Goal: Information Seeking & Learning: Check status

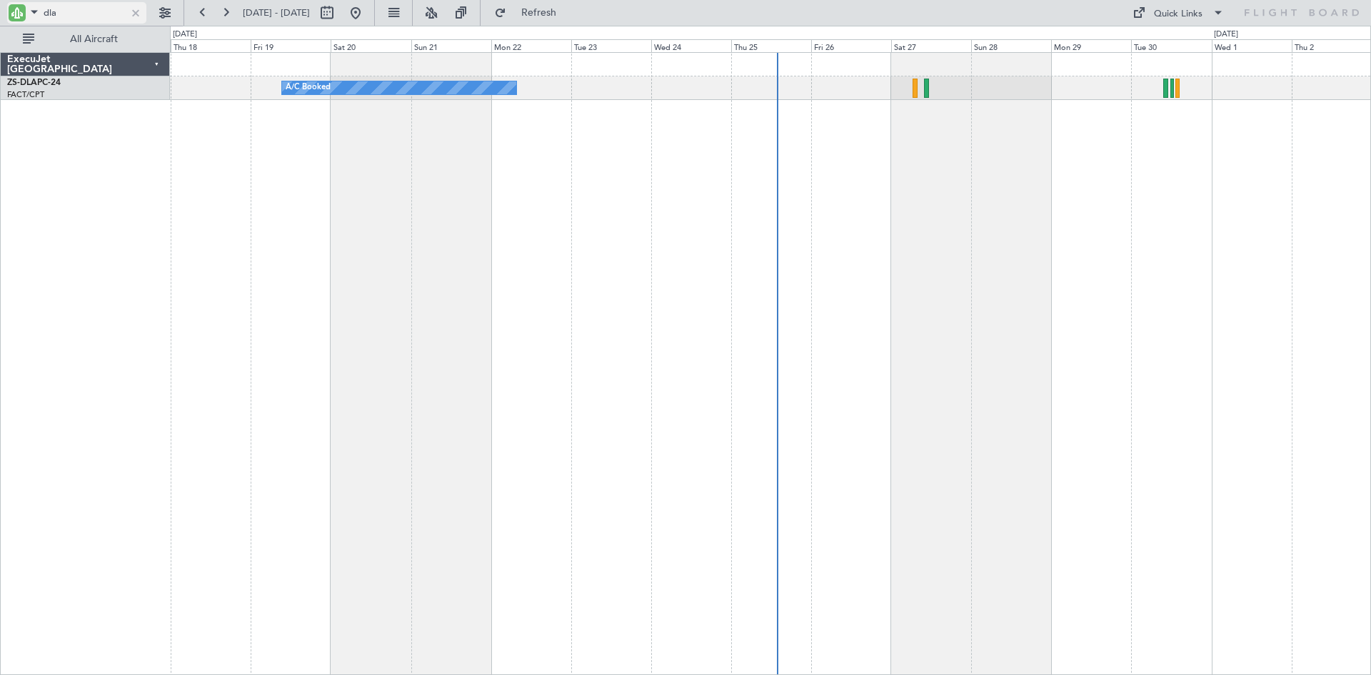
click at [135, 14] on div at bounding box center [136, 13] width 16 height 16
click at [91, 13] on input "text" at bounding box center [85, 12] width 82 height 21
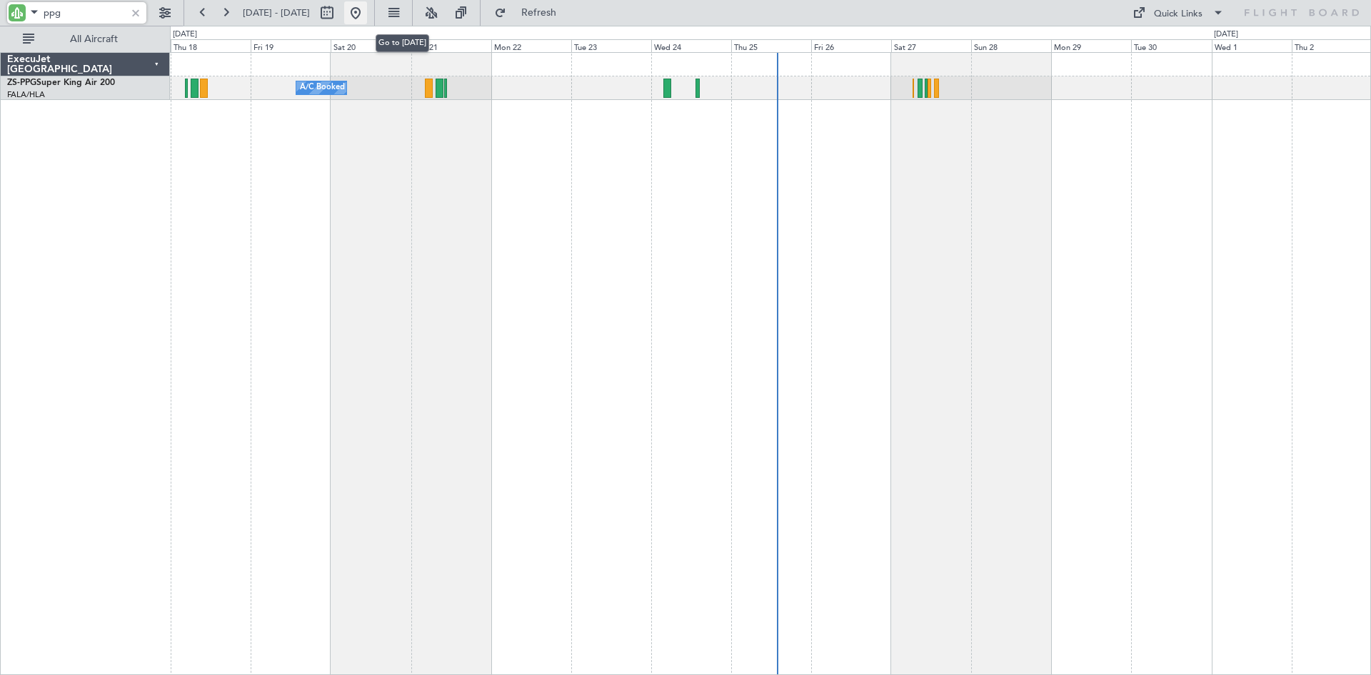
type input "ppg"
click at [367, 14] on button at bounding box center [355, 12] width 23 height 23
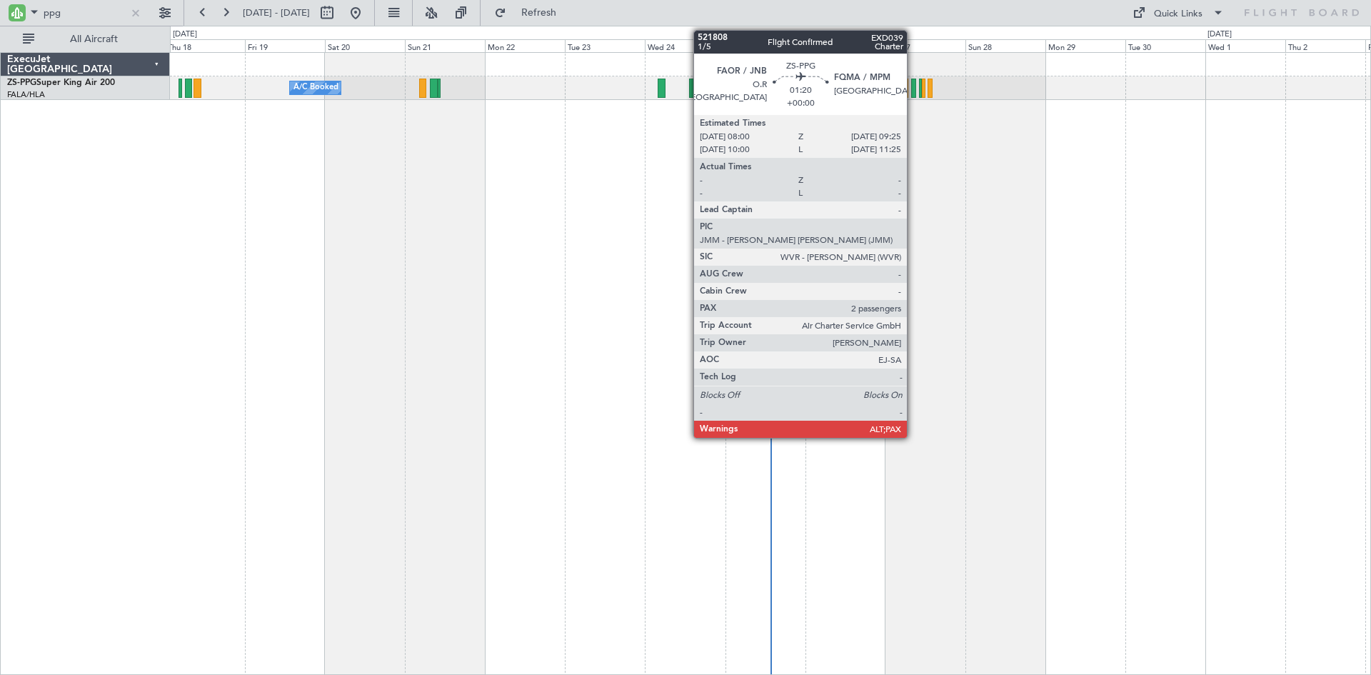
click at [913, 83] on div at bounding box center [913, 88] width 5 height 19
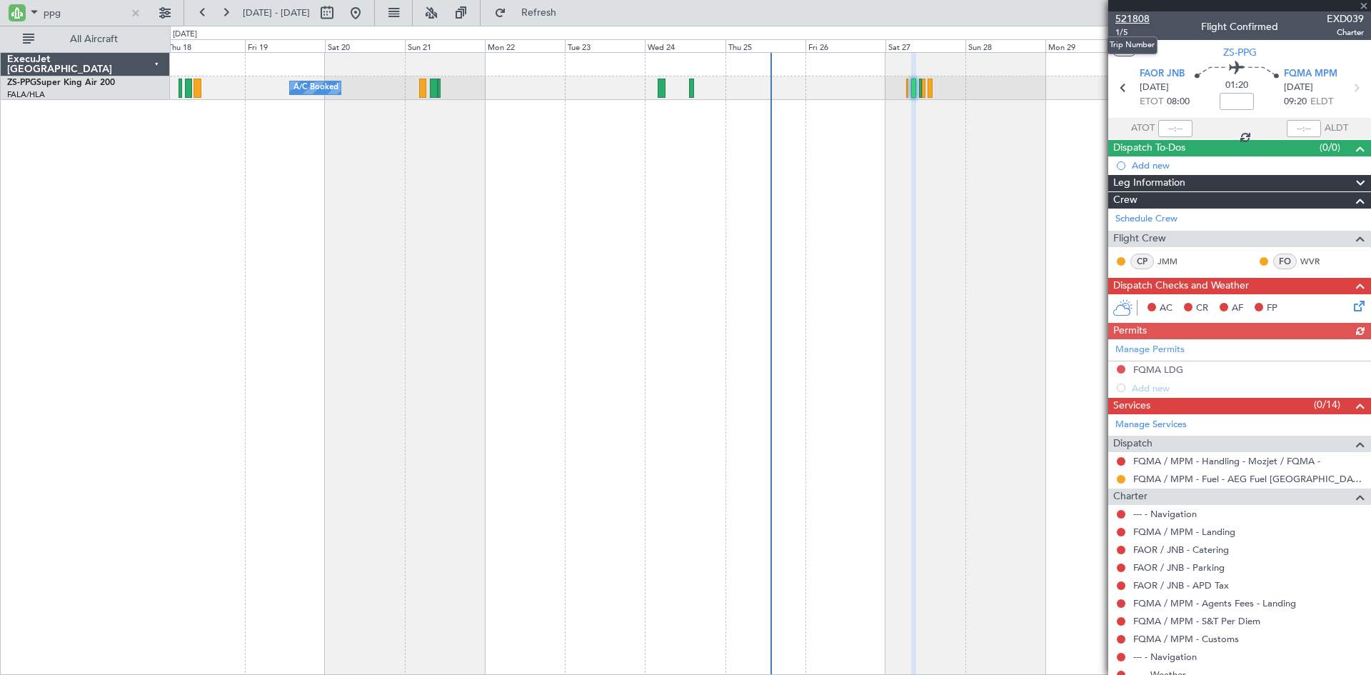
click at [1140, 17] on span "521808" at bounding box center [1132, 18] width 34 height 15
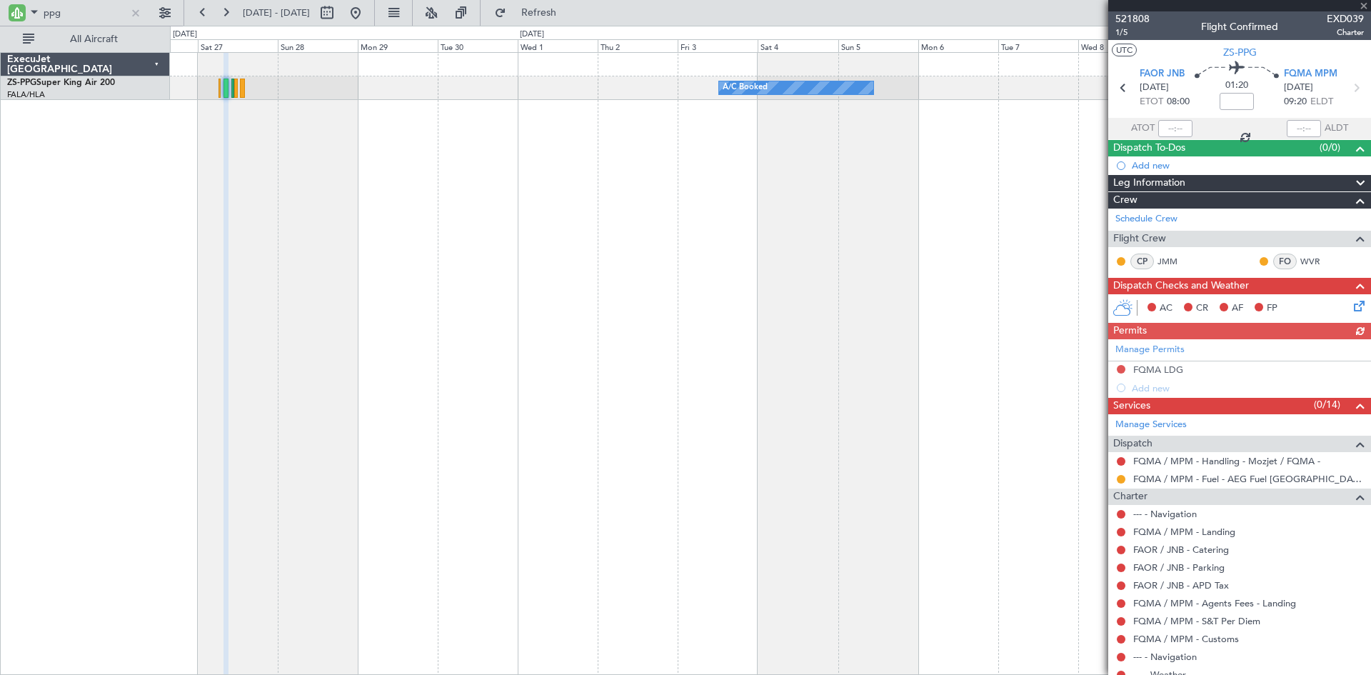
click at [303, 269] on div "A/C Booked" at bounding box center [770, 363] width 1201 height 623
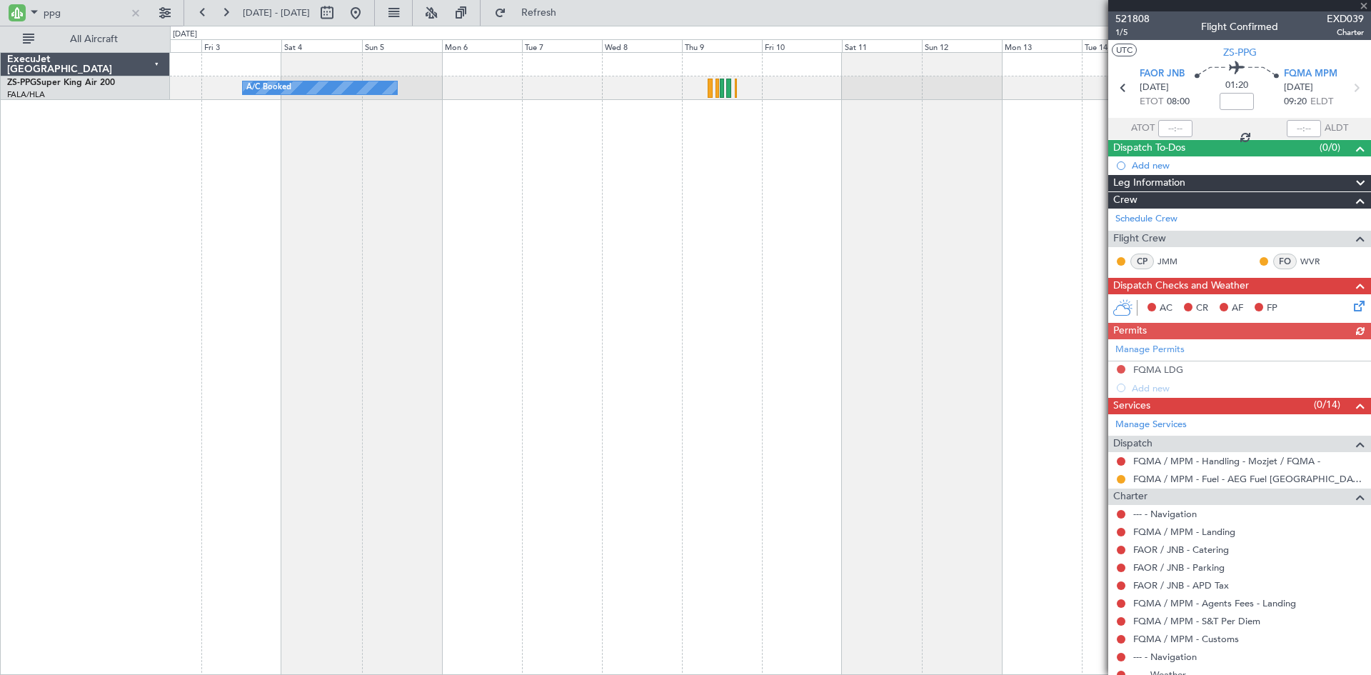
click at [373, 304] on div "A/C Booked" at bounding box center [770, 363] width 1201 height 623
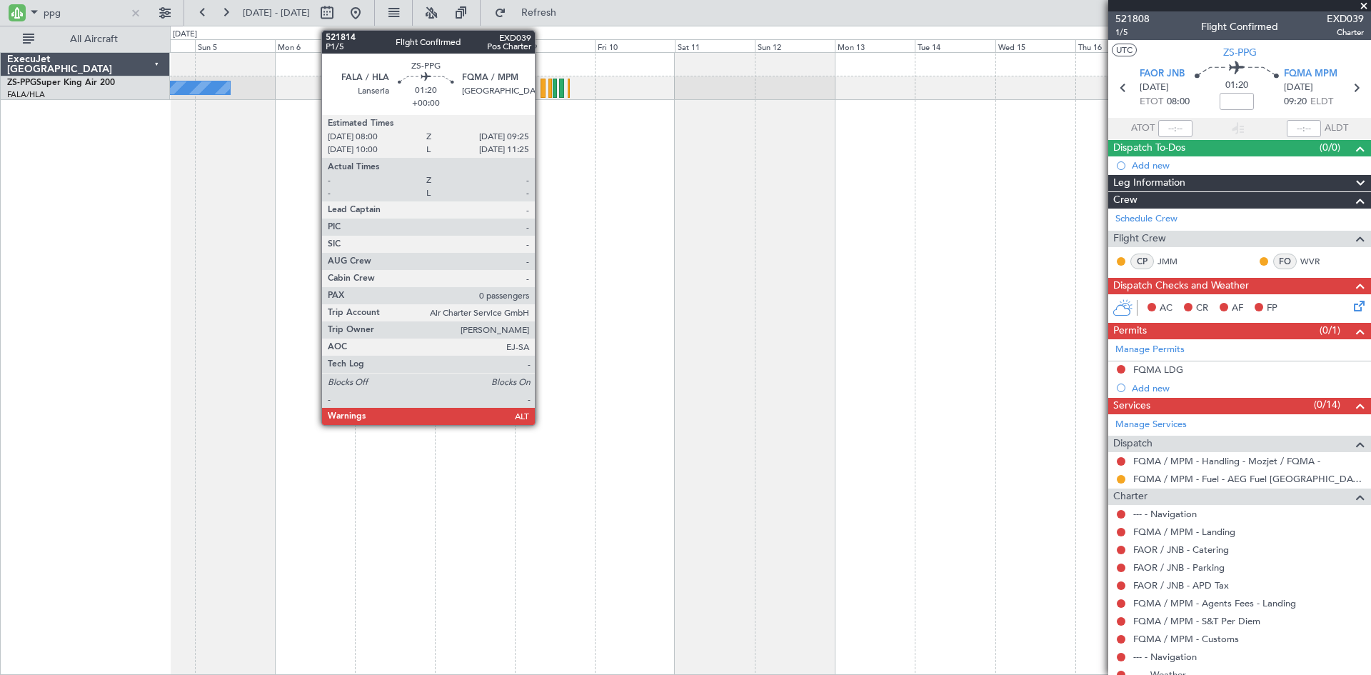
click at [541, 86] on div at bounding box center [542, 88] width 5 height 19
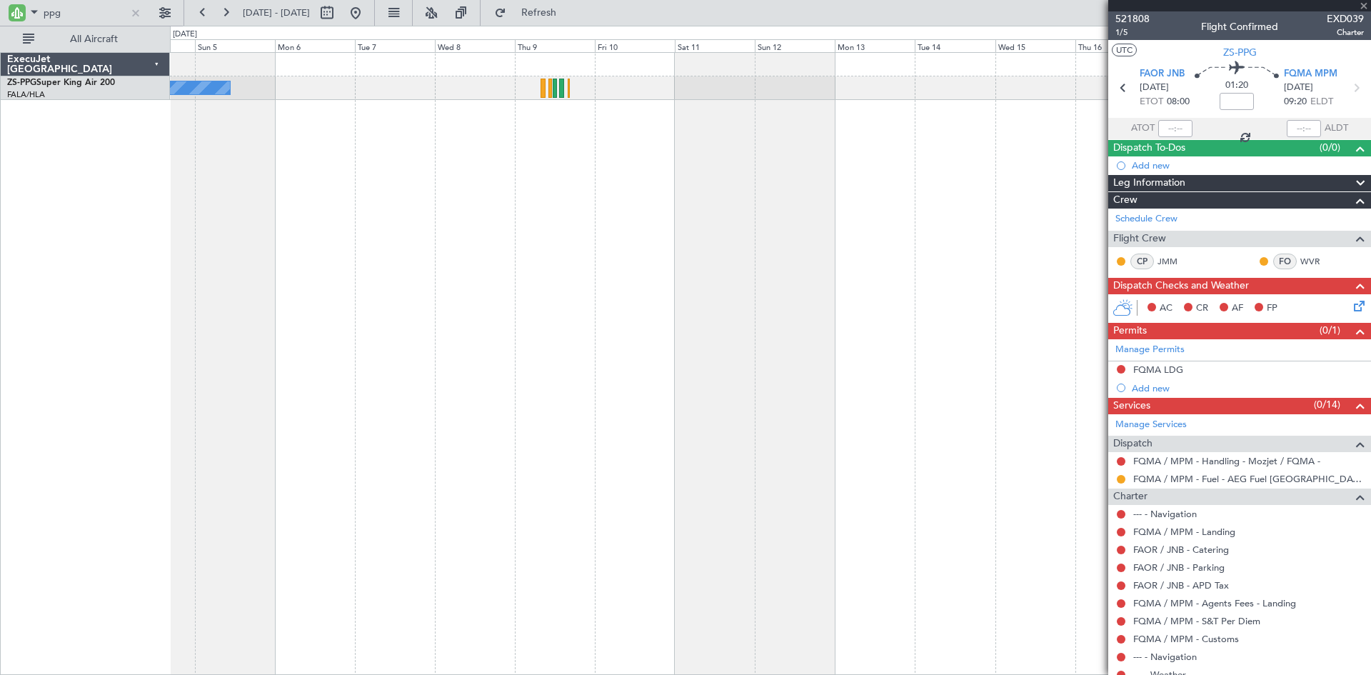
type input "0"
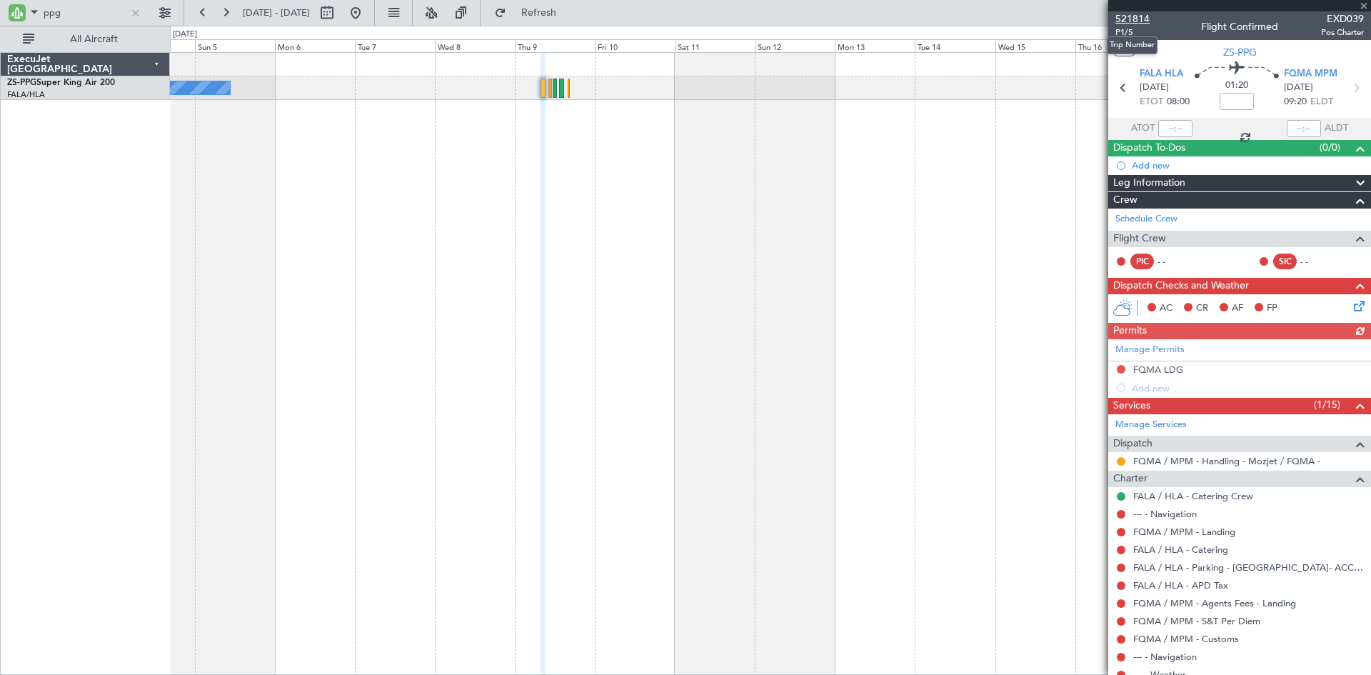
click at [1136, 19] on span "521814" at bounding box center [1132, 18] width 34 height 15
click at [63, 9] on input "ppg" at bounding box center [85, 12] width 82 height 21
type input "p"
type input "dla"
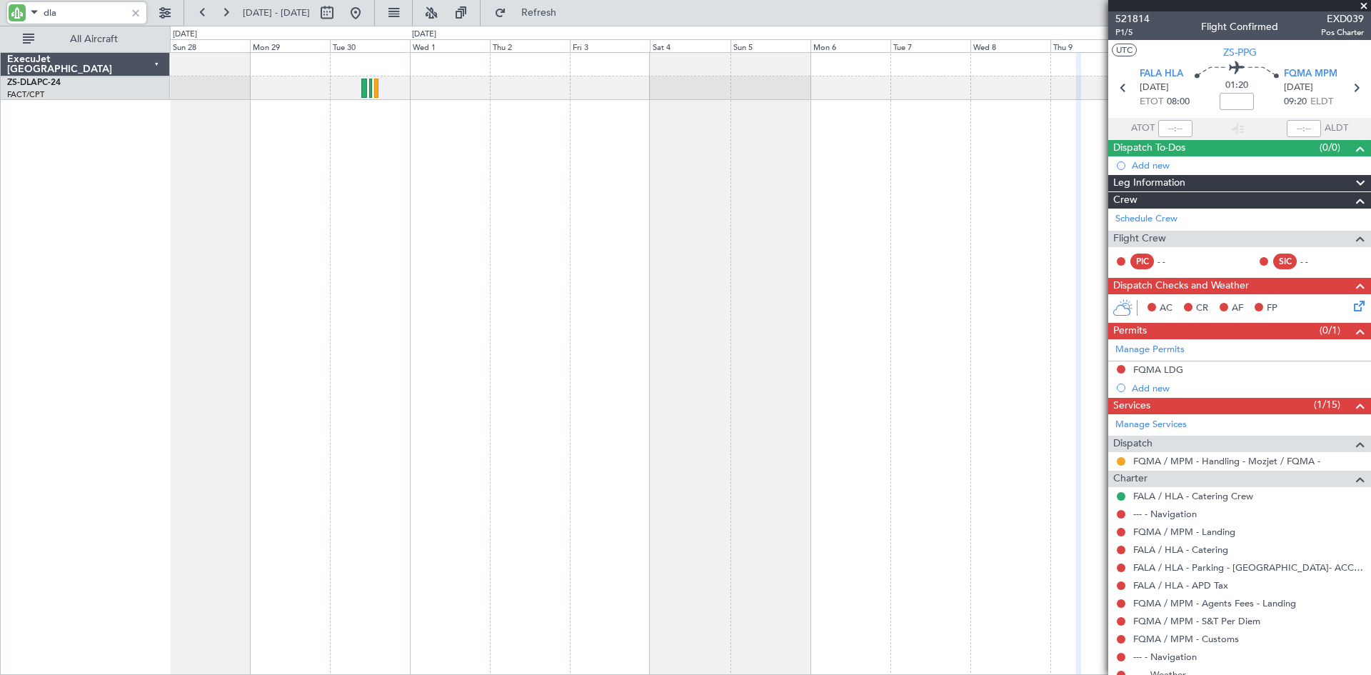
click at [865, 186] on div "Planned Maint" at bounding box center [770, 363] width 1201 height 623
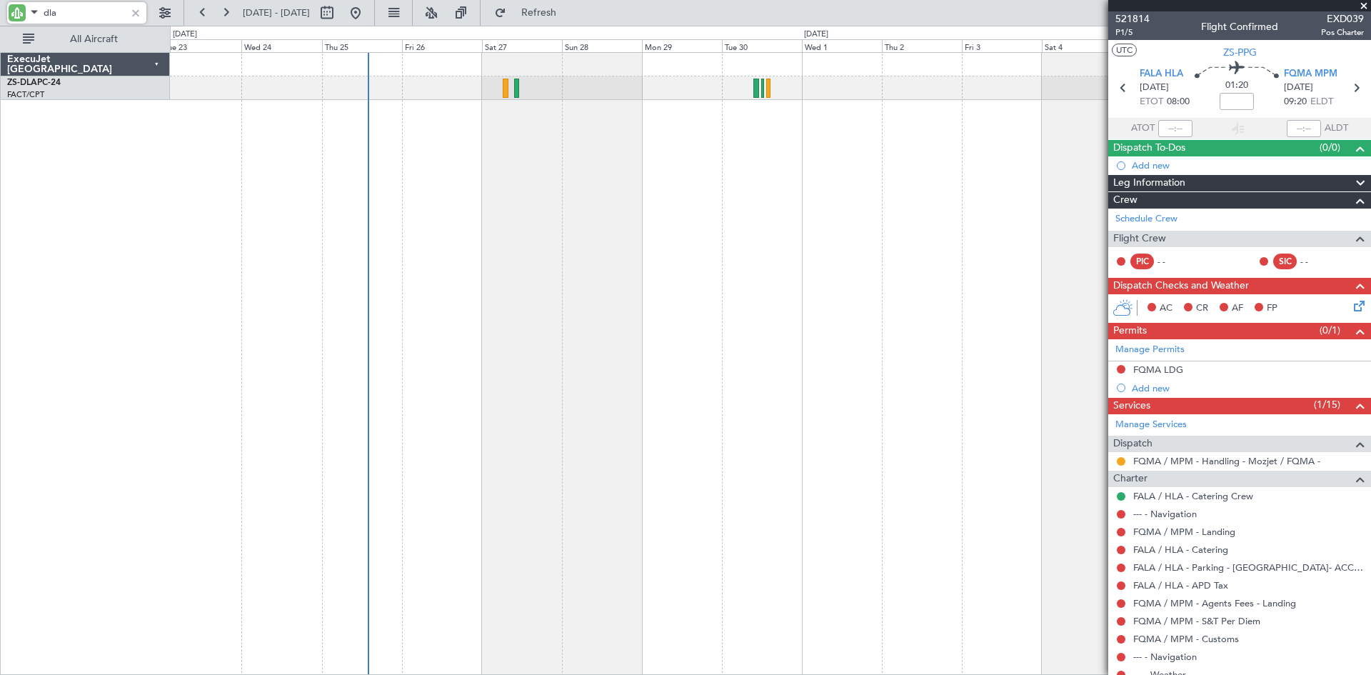
click at [783, 192] on div "A/C Booked" at bounding box center [770, 363] width 1201 height 623
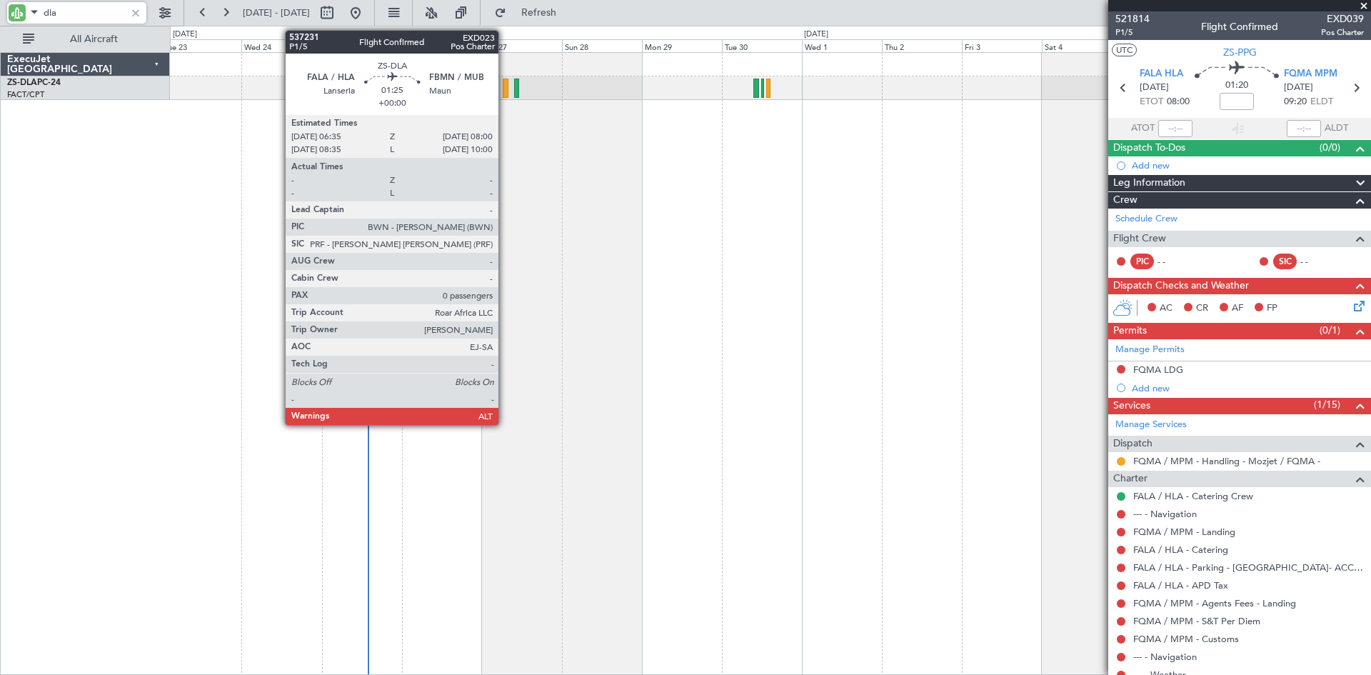
click at [505, 89] on div at bounding box center [505, 88] width 5 height 19
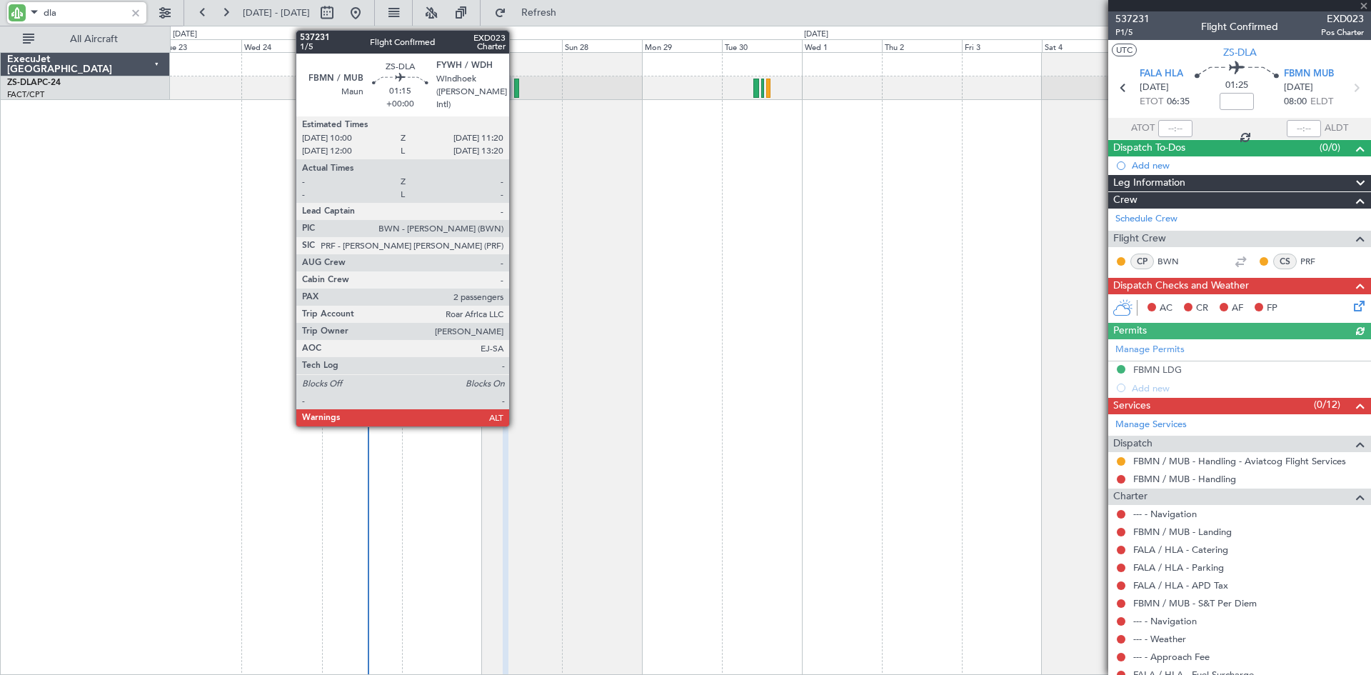
click at [515, 88] on div at bounding box center [516, 88] width 5 height 19
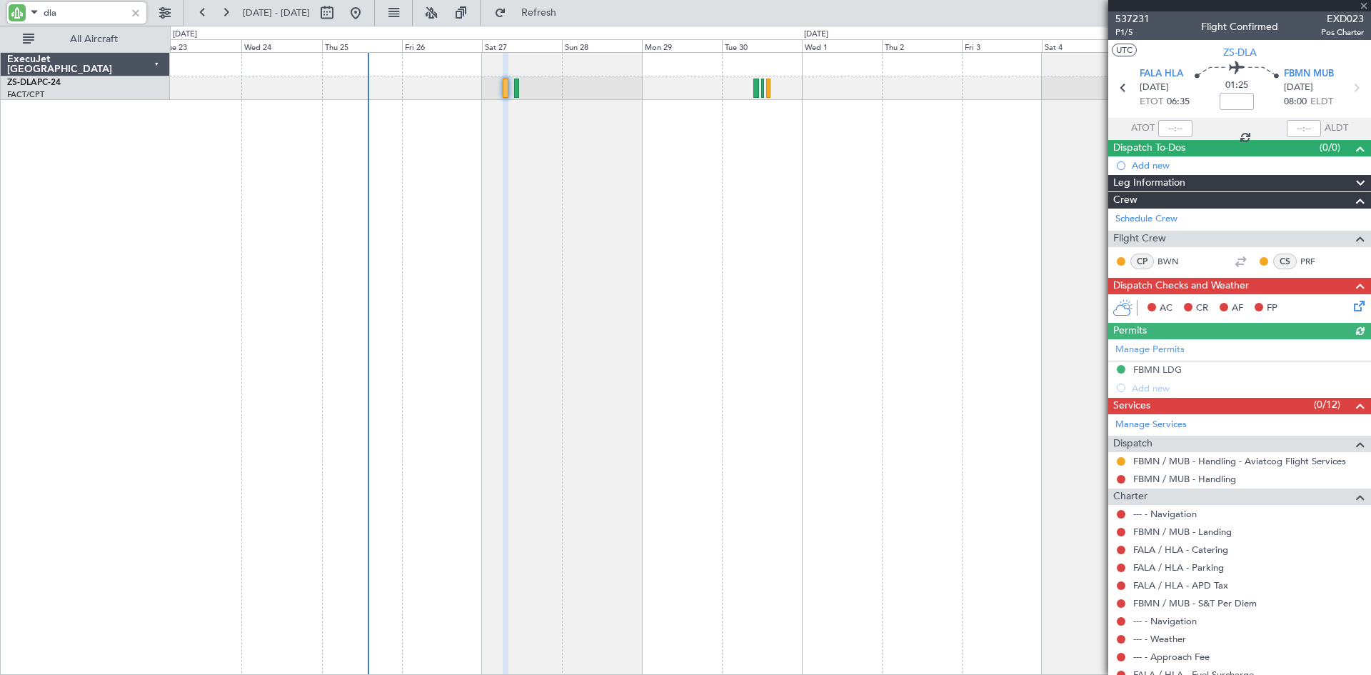
type input "2"
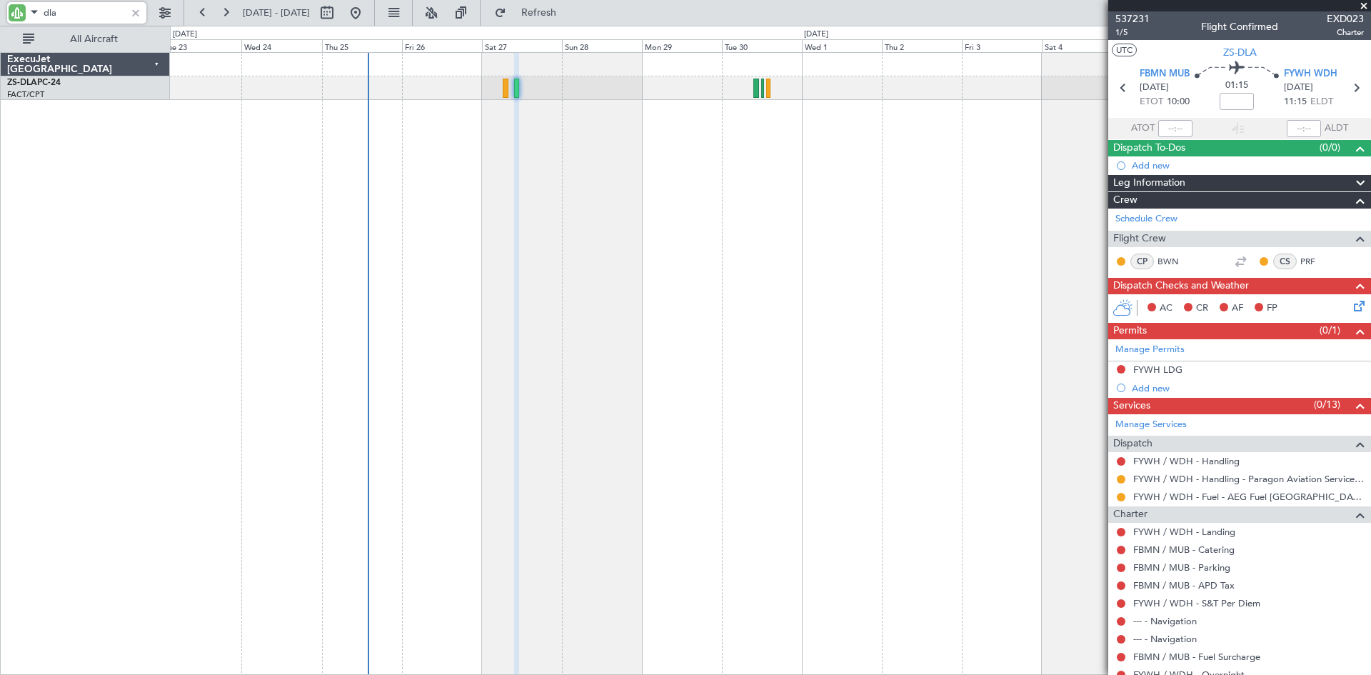
click at [109, 16] on input "dla" at bounding box center [85, 12] width 82 height 21
type input "d"
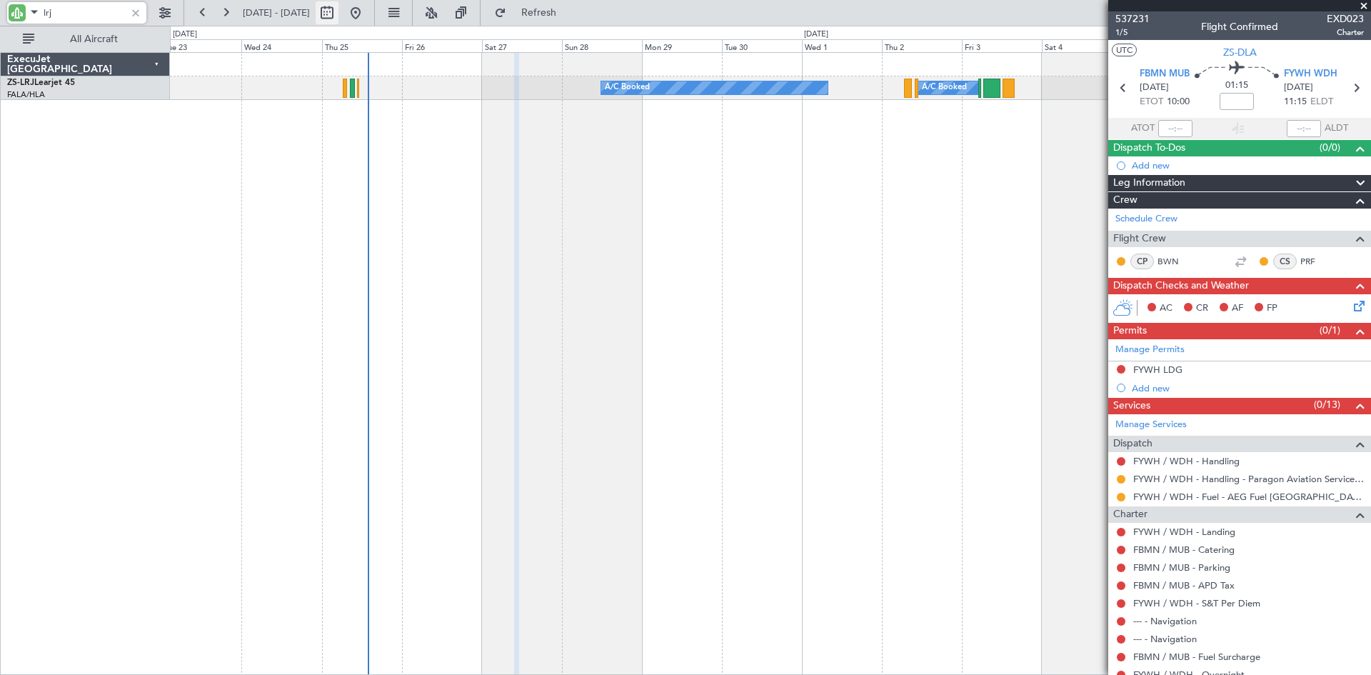
type input "lrj"
click at [338, 9] on button at bounding box center [327, 12] width 23 height 23
select select "9"
select select "2025"
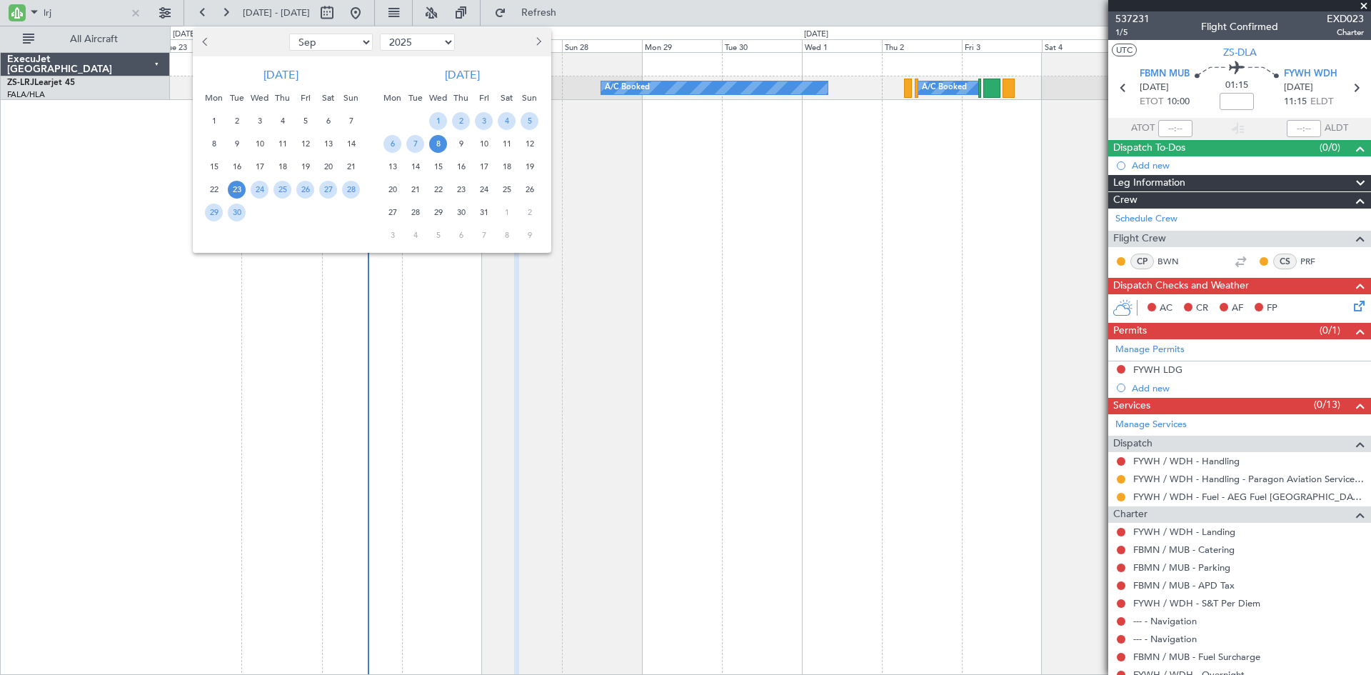
click at [539, 42] on span "Next month" at bounding box center [537, 41] width 9 height 9
click at [399, 191] on span "22" at bounding box center [392, 190] width 18 height 18
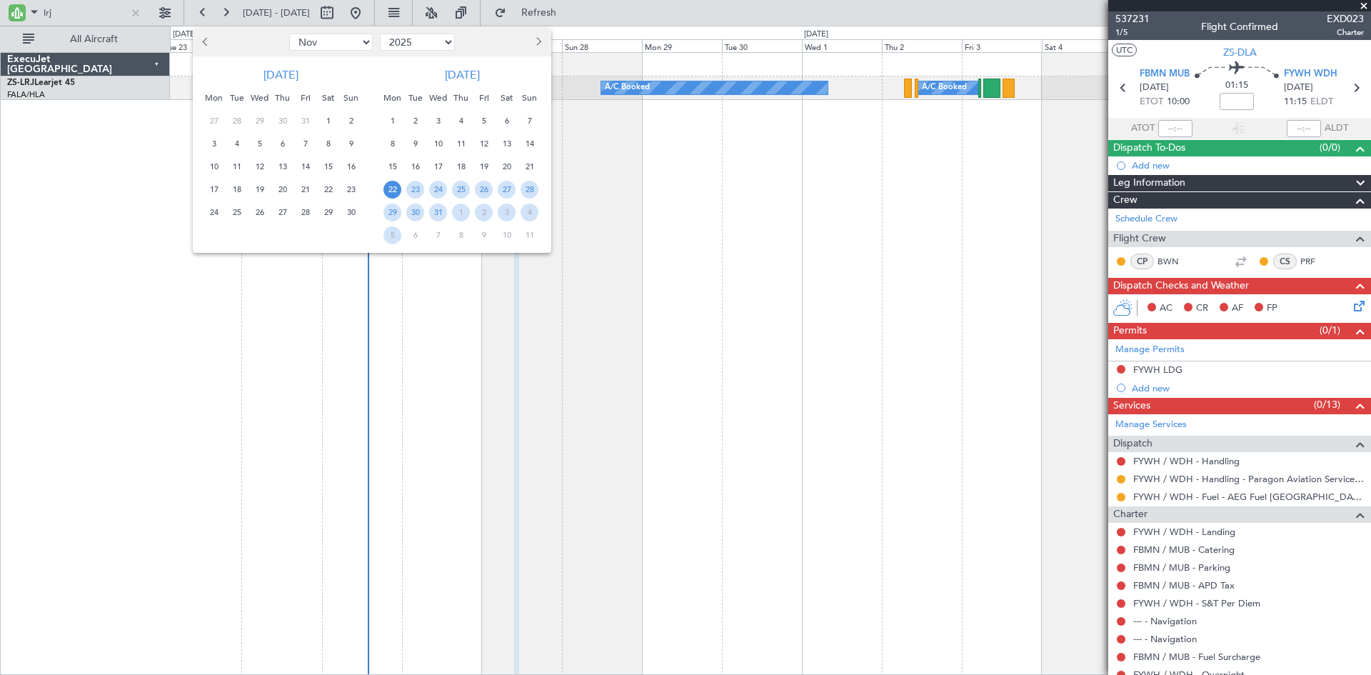
click at [392, 188] on span "22" at bounding box center [392, 190] width 18 height 18
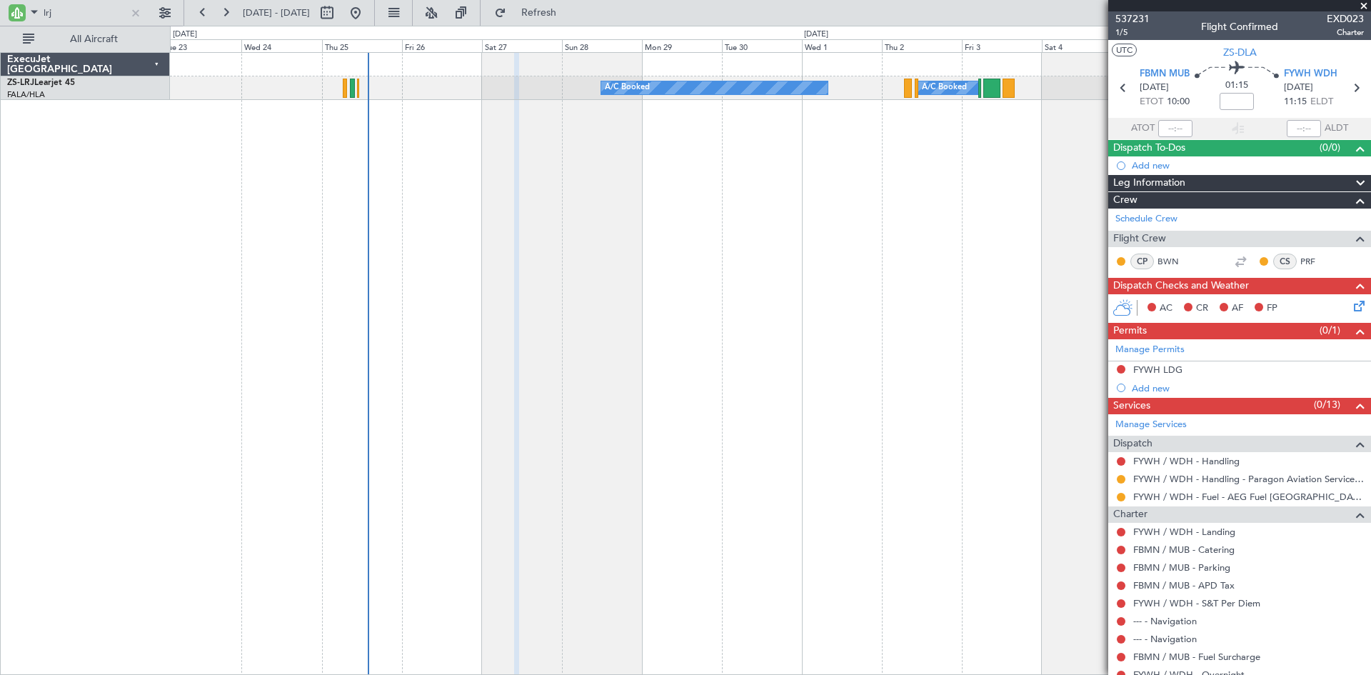
select select "12"
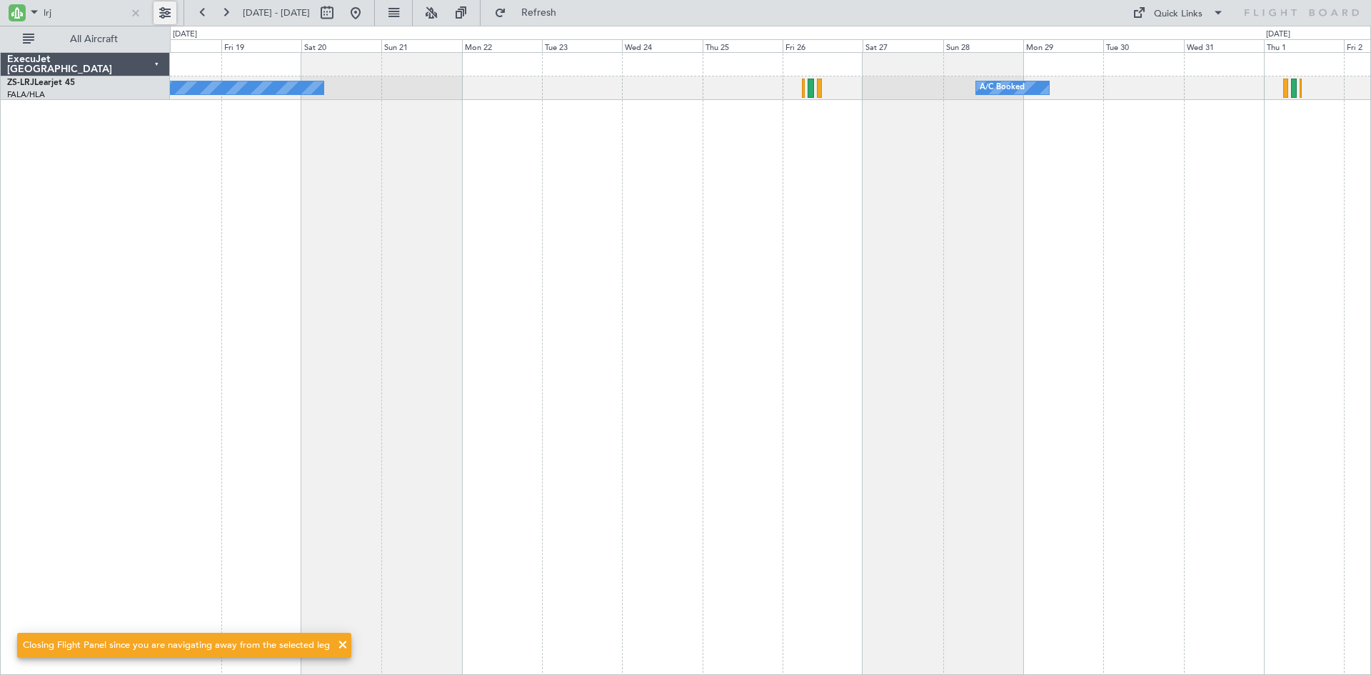
click at [166, 9] on button at bounding box center [165, 12] width 23 height 23
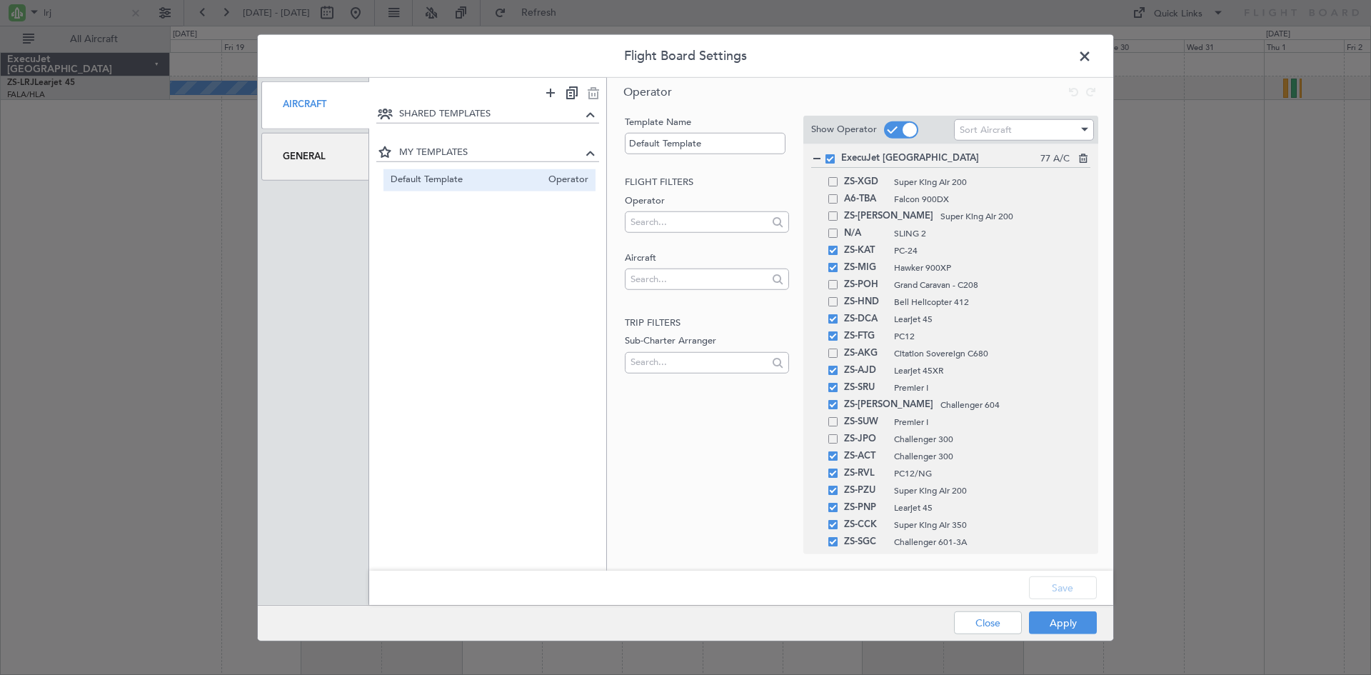
click at [316, 155] on div "General" at bounding box center [315, 157] width 108 height 48
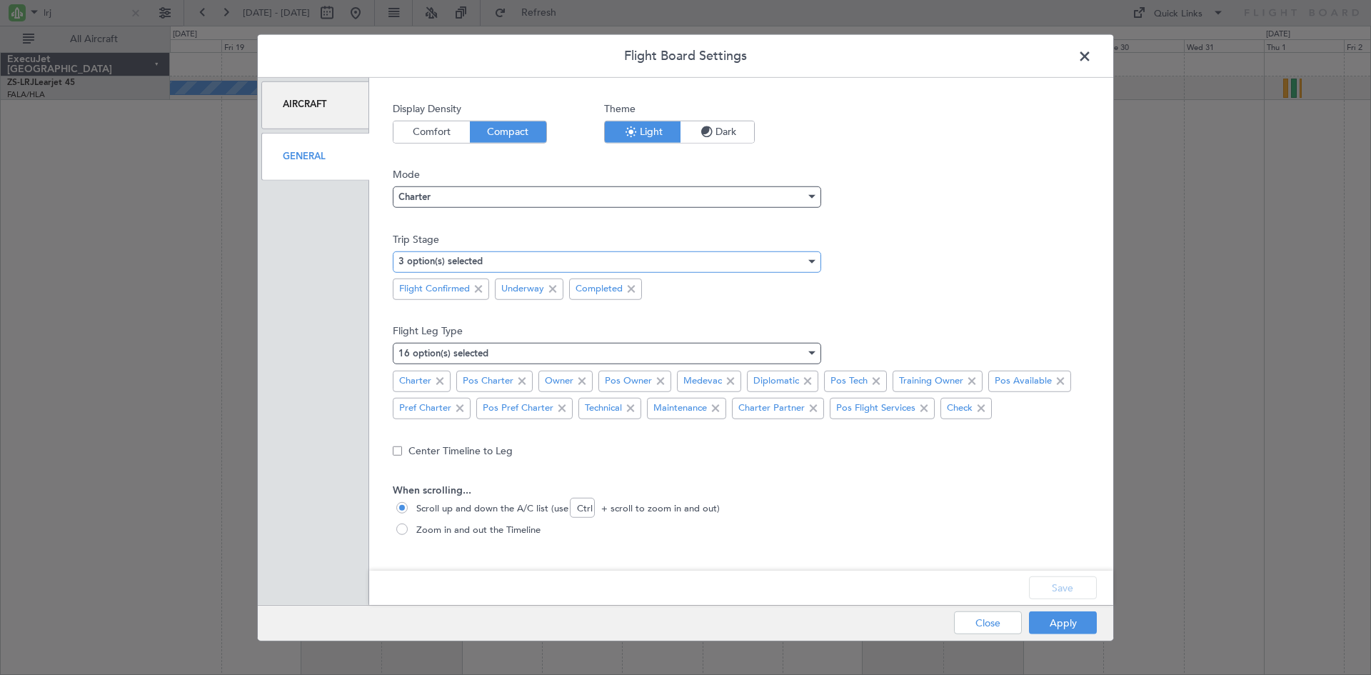
click at [493, 259] on div "3 option(s) selected" at bounding box center [601, 261] width 407 height 21
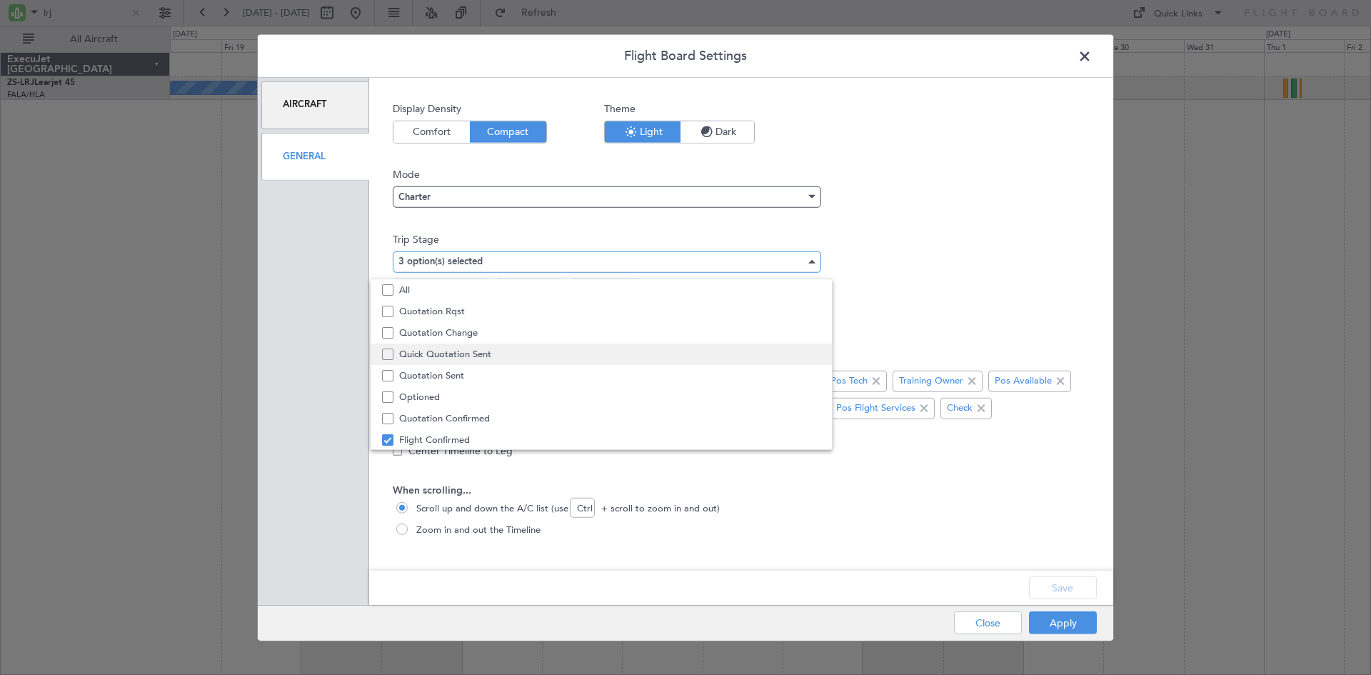
scroll to position [44, 0]
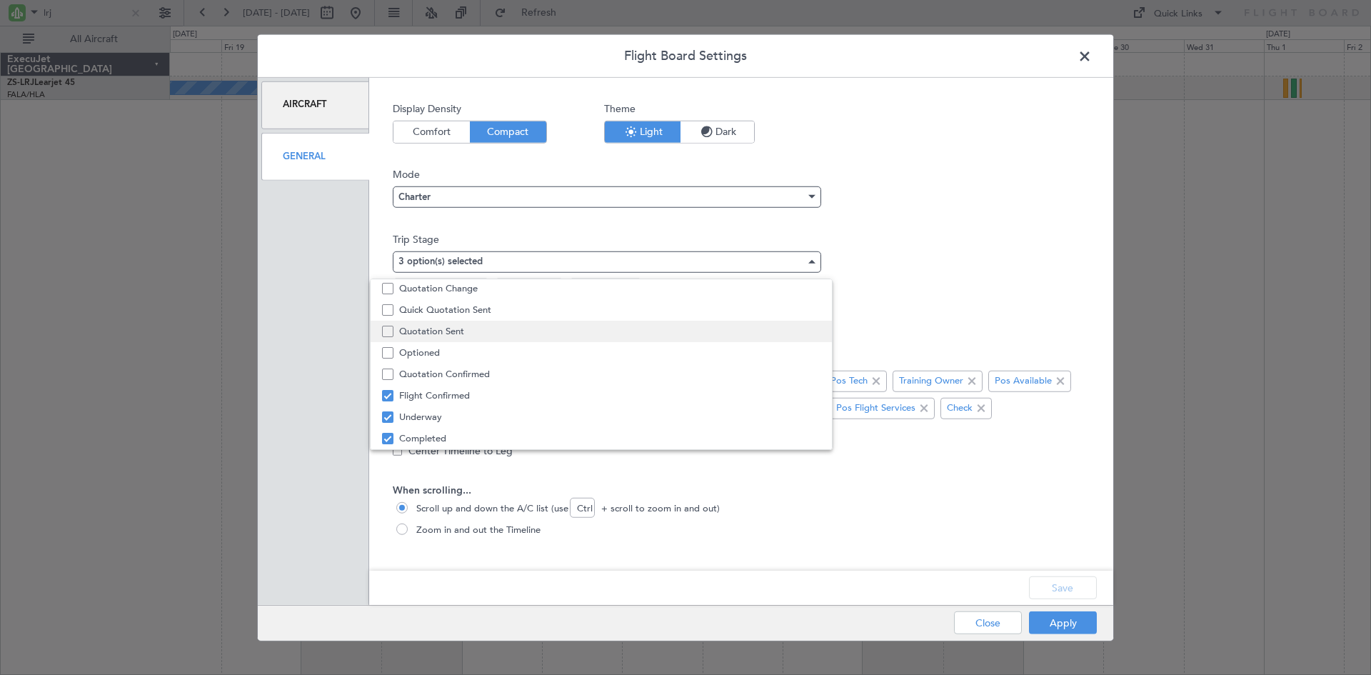
click at [426, 333] on span "Quotation Sent" at bounding box center [609, 331] width 421 height 21
click at [1047, 585] on div at bounding box center [685, 337] width 1371 height 675
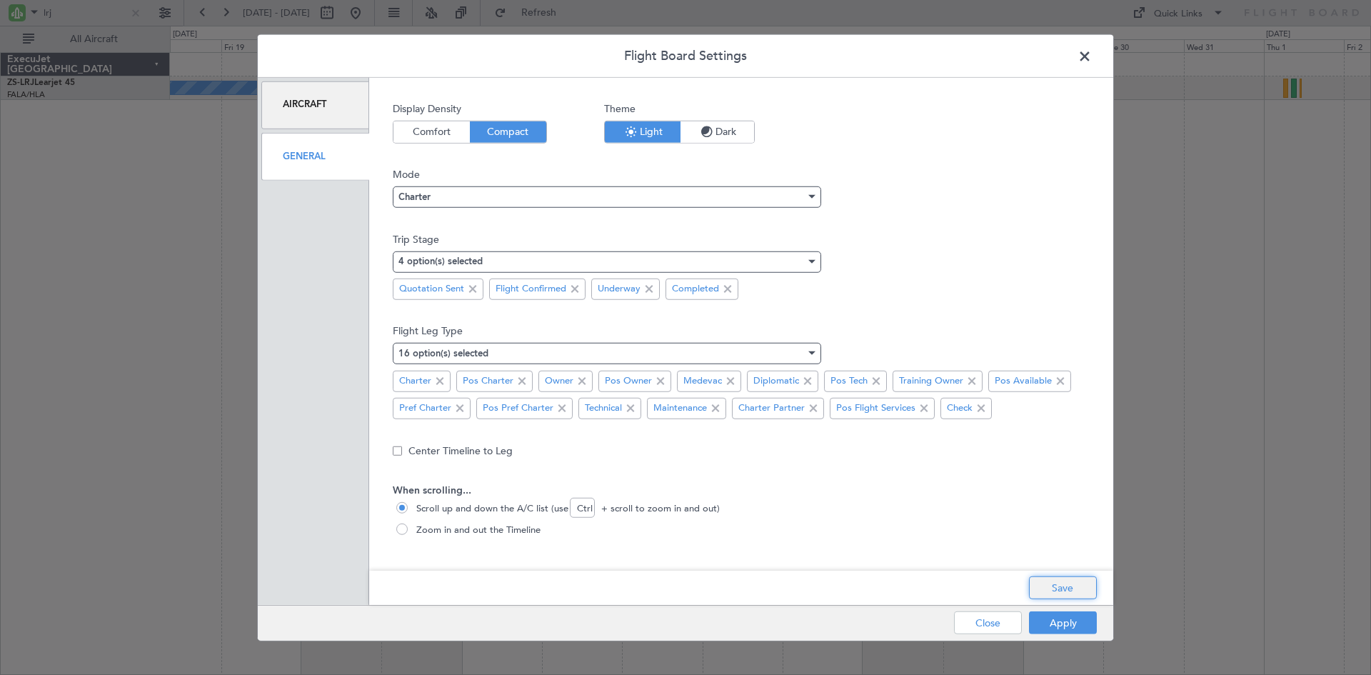
click at [1047, 585] on button "Save" at bounding box center [1063, 587] width 68 height 23
click at [1045, 619] on button "Apply" at bounding box center [1063, 622] width 68 height 23
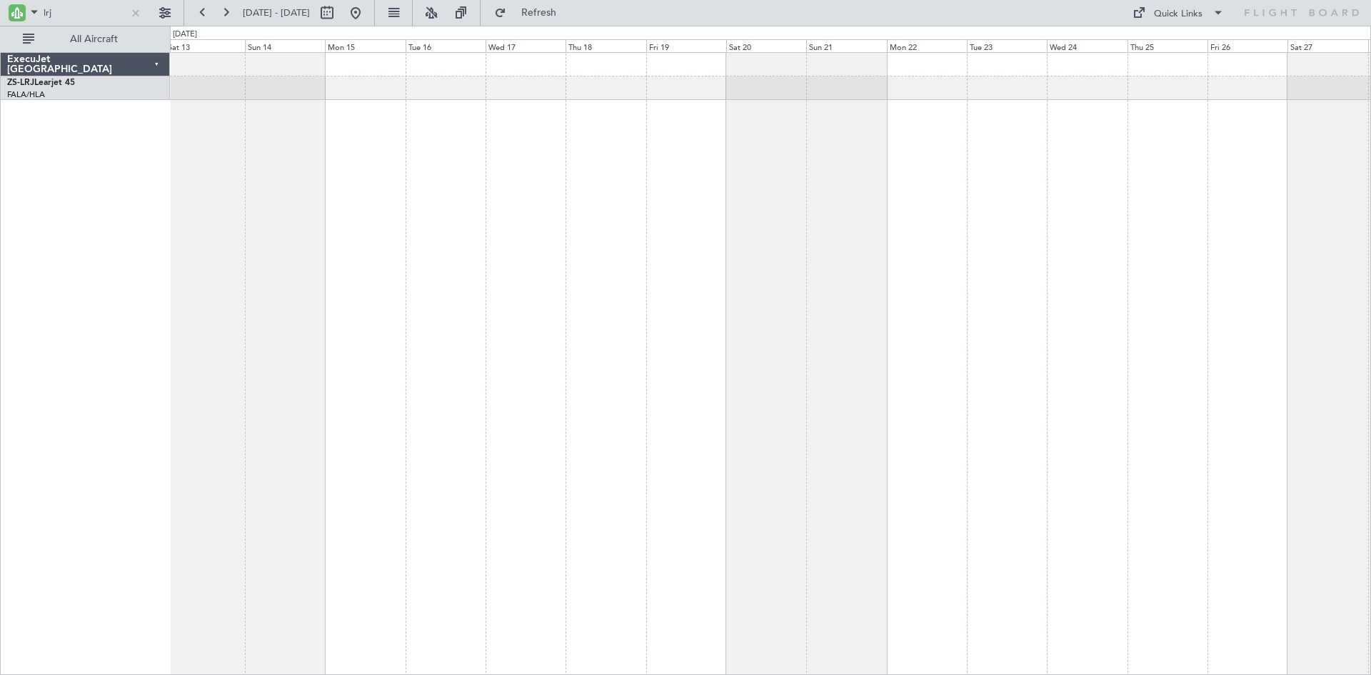
click at [1102, 363] on div at bounding box center [770, 363] width 1201 height 623
drag, startPoint x: 81, startPoint y: 14, endPoint x: 0, endPoint y: 16, distance: 81.4
click at [0, 16] on div "lrj" at bounding box center [91, 13] width 183 height 26
type input "ppg"
click at [367, 16] on button at bounding box center [355, 12] width 23 height 23
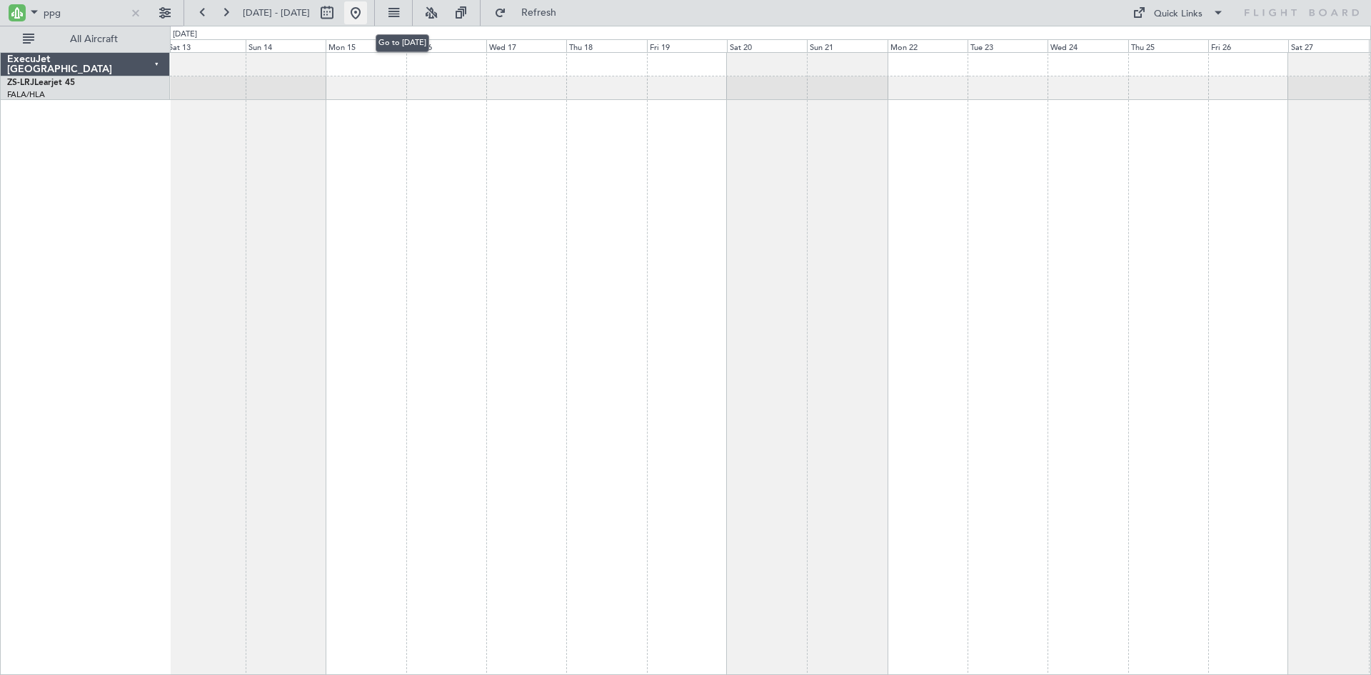
click at [367, 11] on button at bounding box center [355, 12] width 23 height 23
click at [367, 13] on button at bounding box center [355, 12] width 23 height 23
click at [338, 12] on button at bounding box center [327, 12] width 23 height 23
select select "9"
select select "2025"
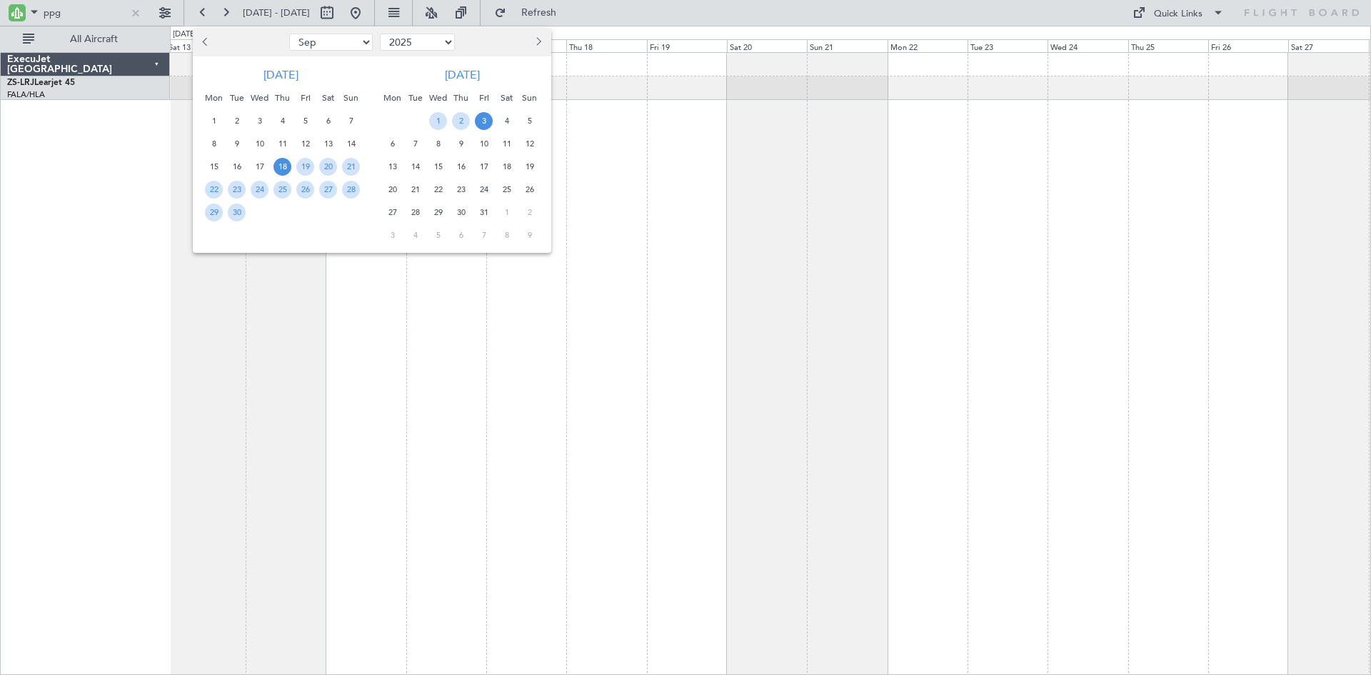
click at [280, 164] on span "18" at bounding box center [282, 167] width 18 height 18
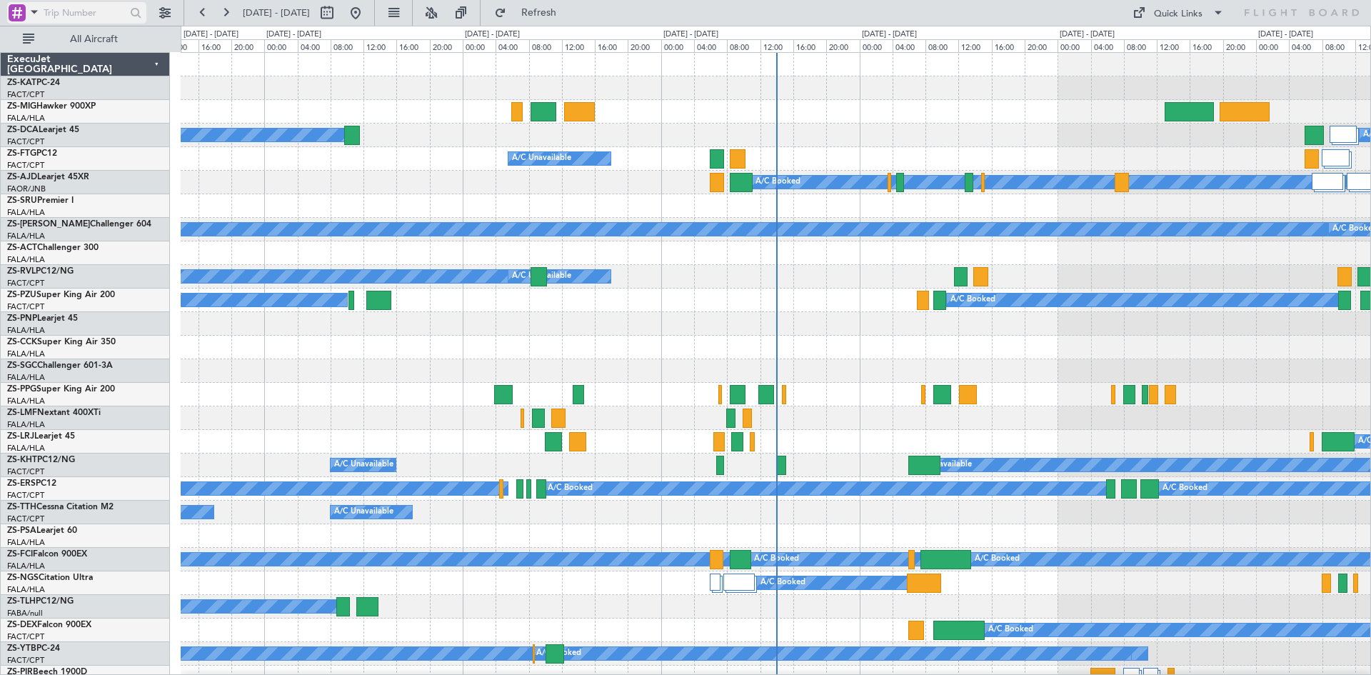
click at [33, 11] on span at bounding box center [34, 12] width 17 height 18
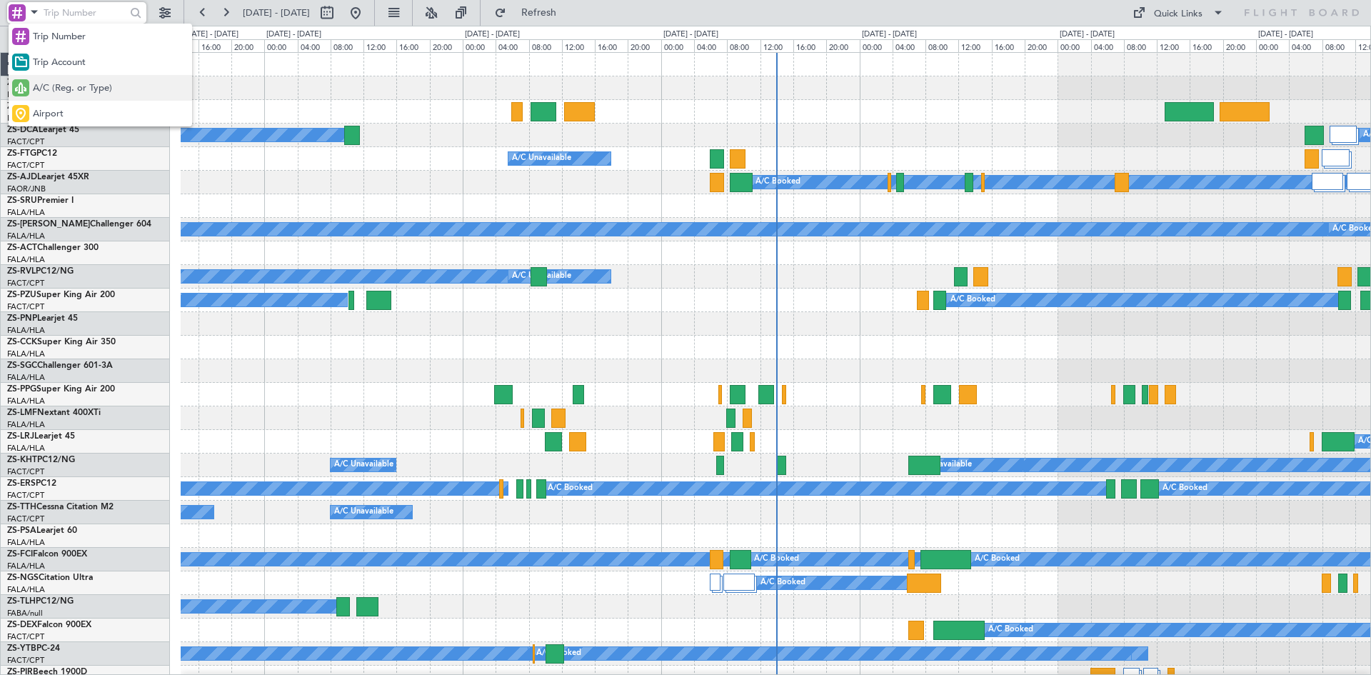
click at [65, 96] on div "A/C (Reg. or Type)" at bounding box center [100, 88] width 183 height 26
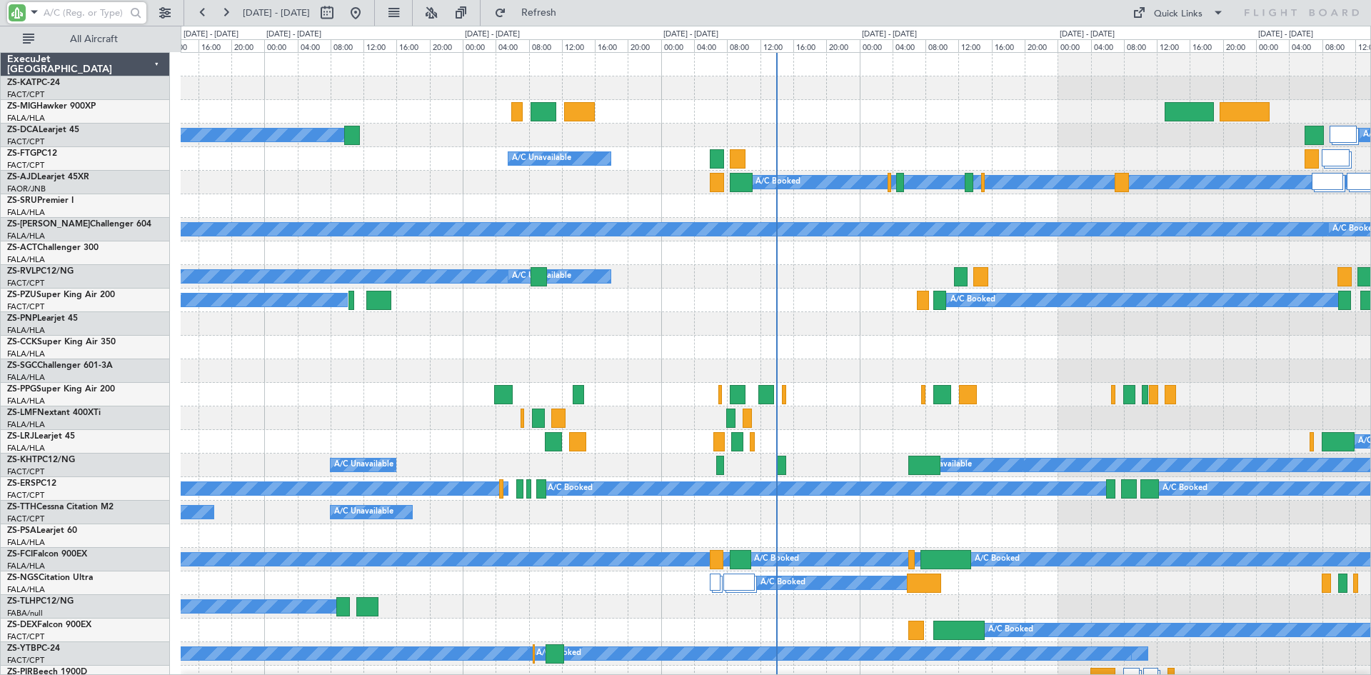
click at [79, 14] on input "text" at bounding box center [85, 12] width 82 height 21
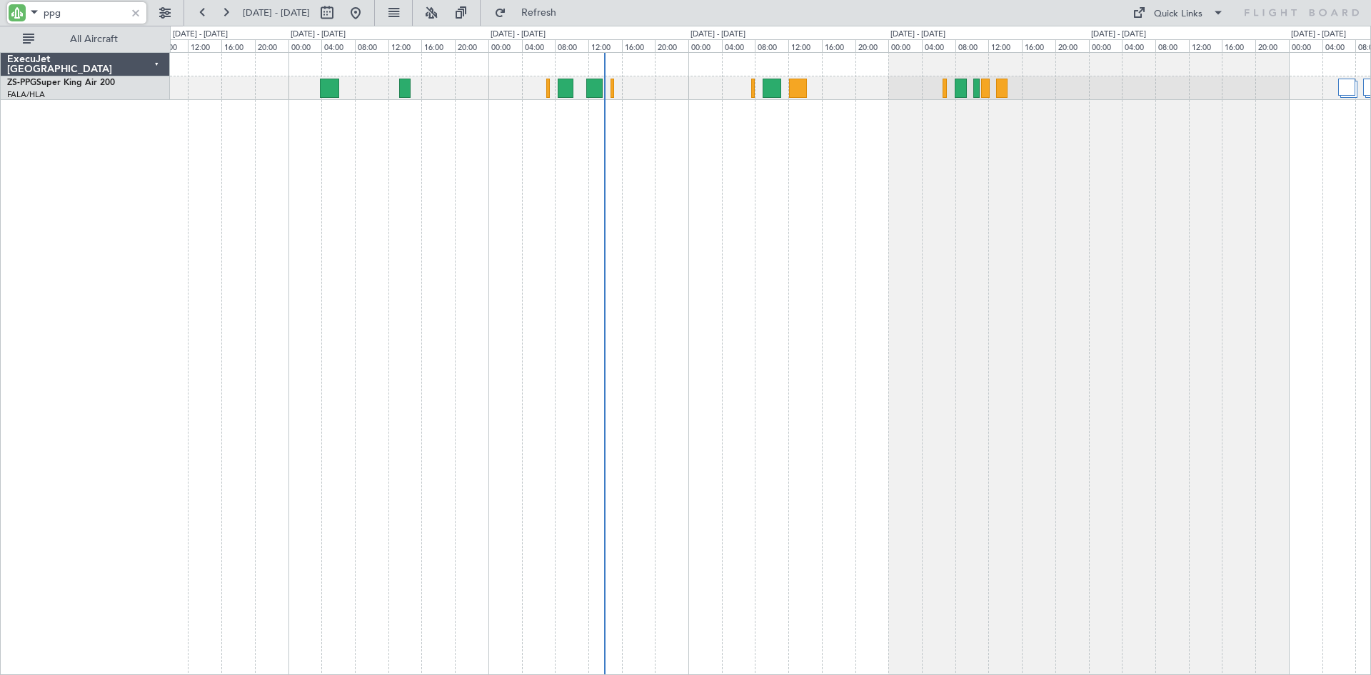
click at [891, 187] on div at bounding box center [770, 363] width 1201 height 623
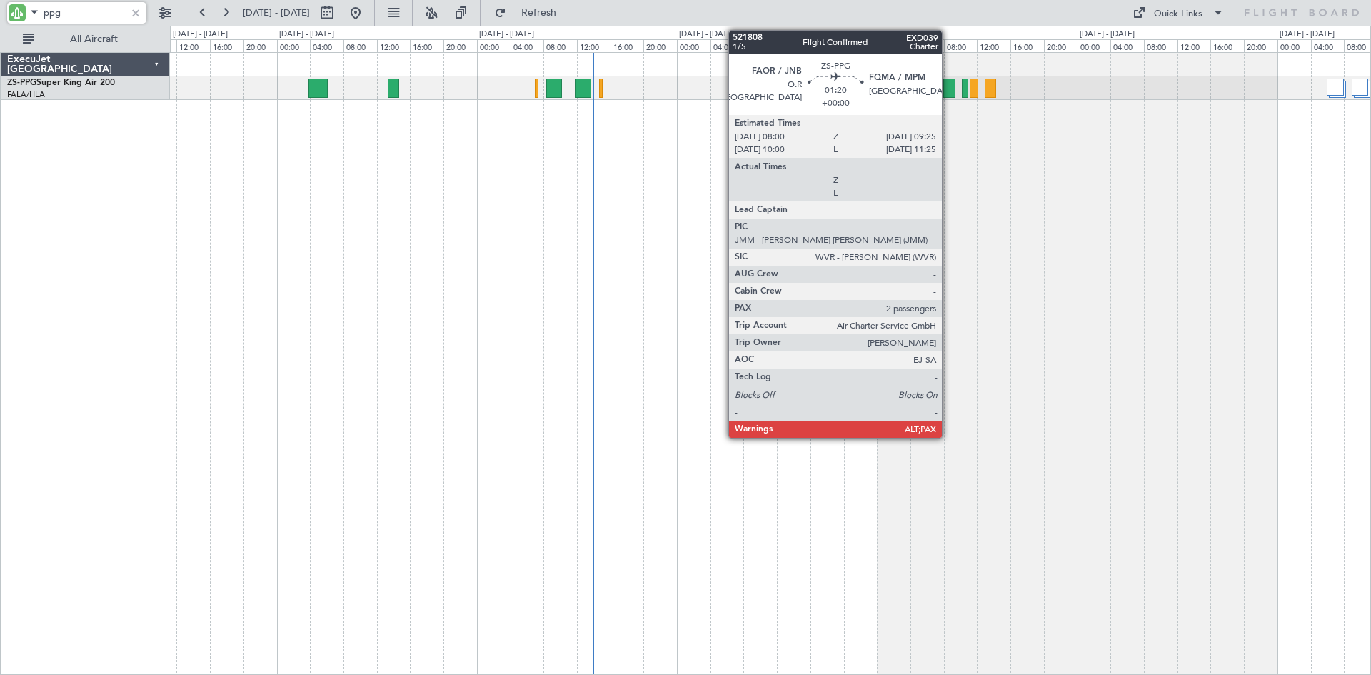
click at [948, 90] on div at bounding box center [949, 88] width 12 height 19
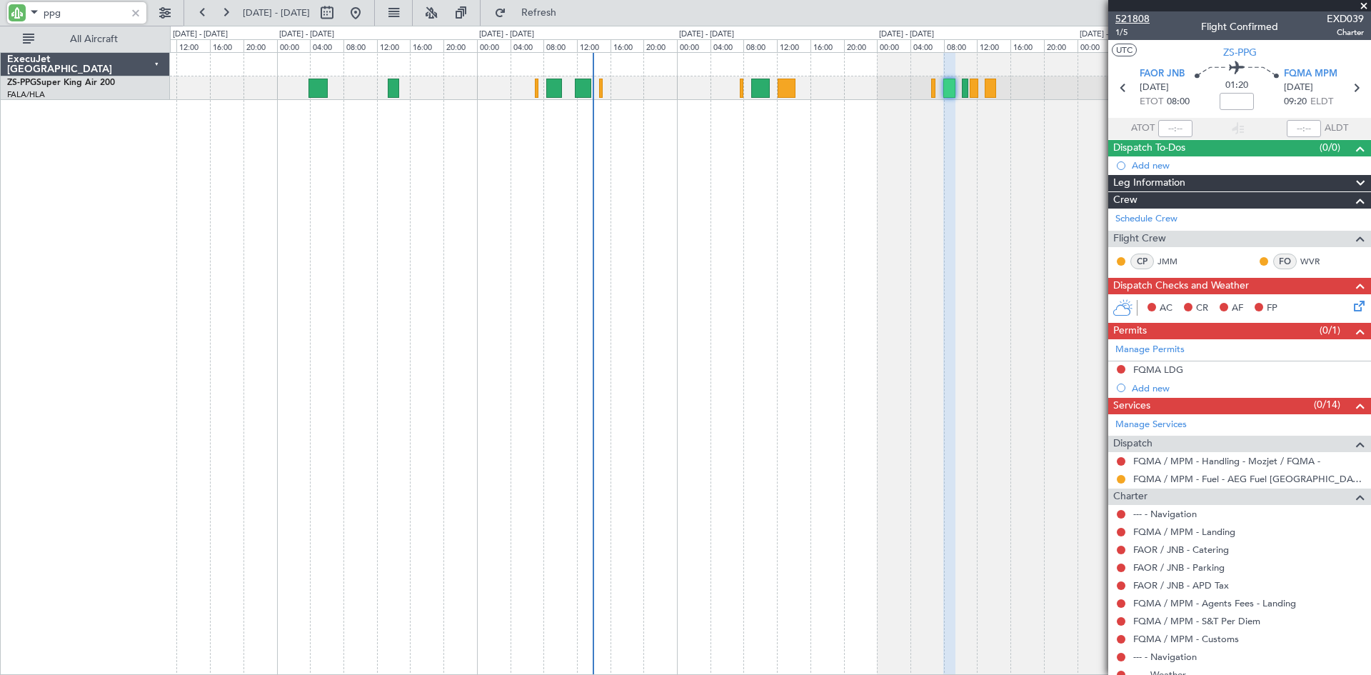
click at [1124, 19] on span "521808" at bounding box center [1132, 18] width 34 height 15
click at [109, 12] on input "ppg" at bounding box center [85, 12] width 82 height 21
type input "p"
type input "lrj"
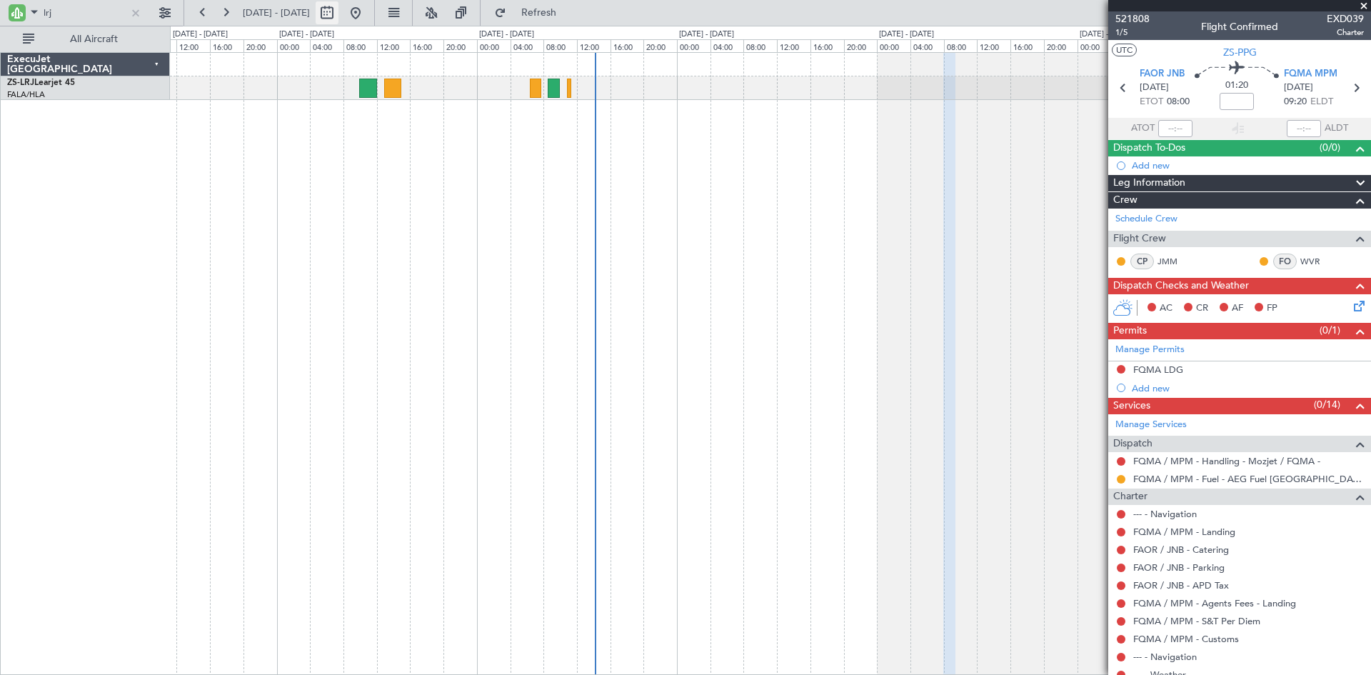
click at [338, 14] on button at bounding box center [327, 12] width 23 height 23
select select "9"
select select "2025"
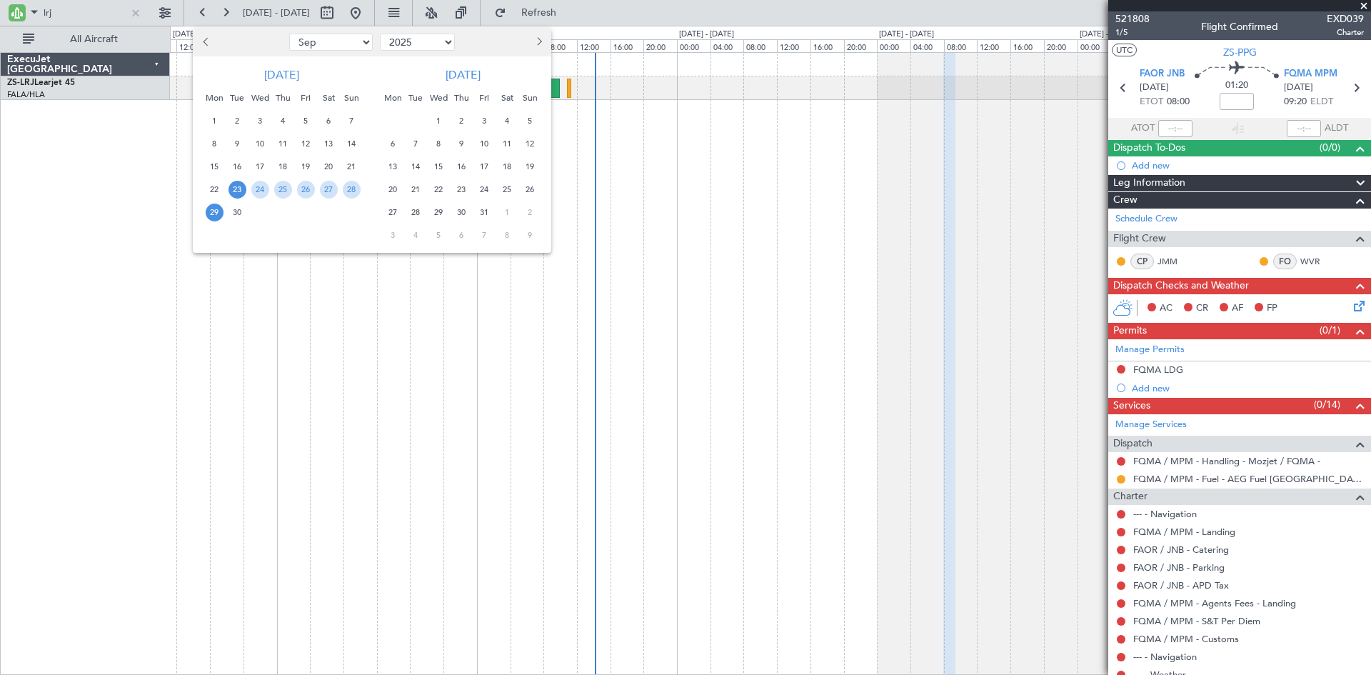
click at [546, 40] on div at bounding box center [504, 42] width 93 height 23
click at [536, 40] on span "Next month" at bounding box center [537, 41] width 9 height 9
click at [536, 41] on span "Next month" at bounding box center [537, 41] width 9 height 9
click at [538, 37] on button "Next month" at bounding box center [538, 42] width 16 height 23
click at [484, 119] on span "2" at bounding box center [485, 121] width 18 height 18
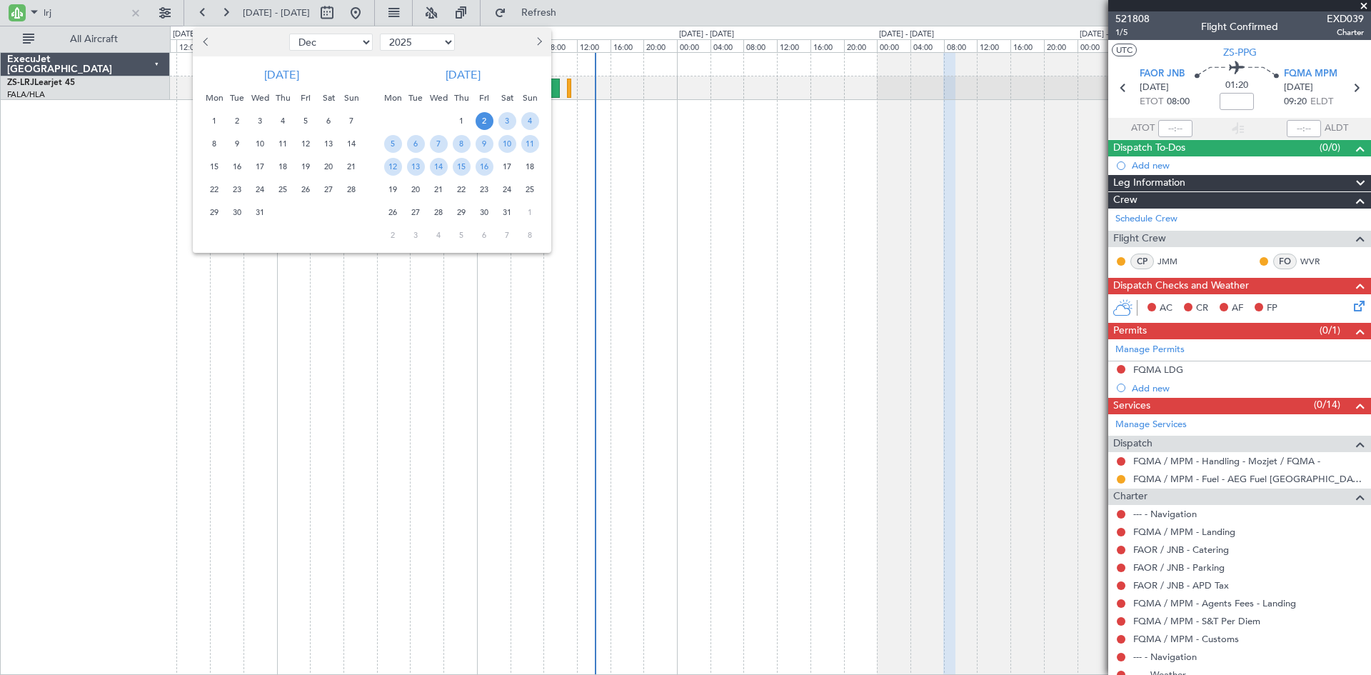
click at [484, 119] on span "2" at bounding box center [485, 121] width 18 height 18
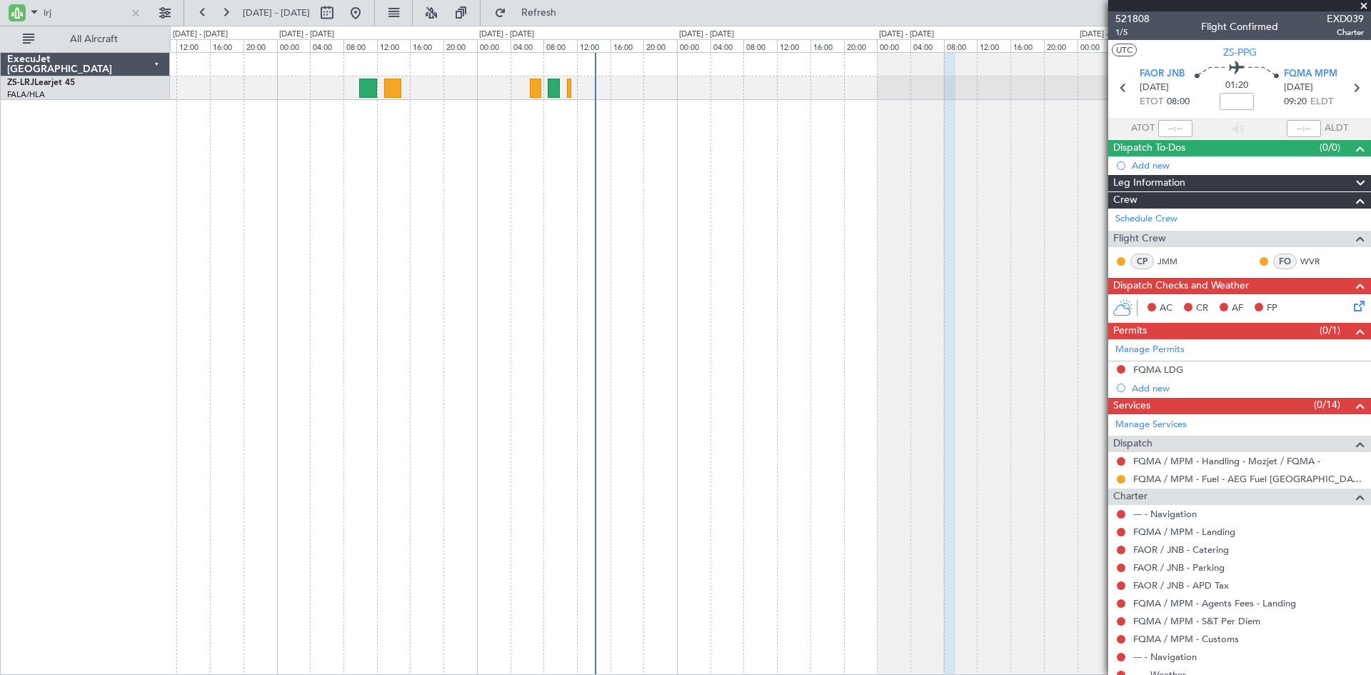
select select "1"
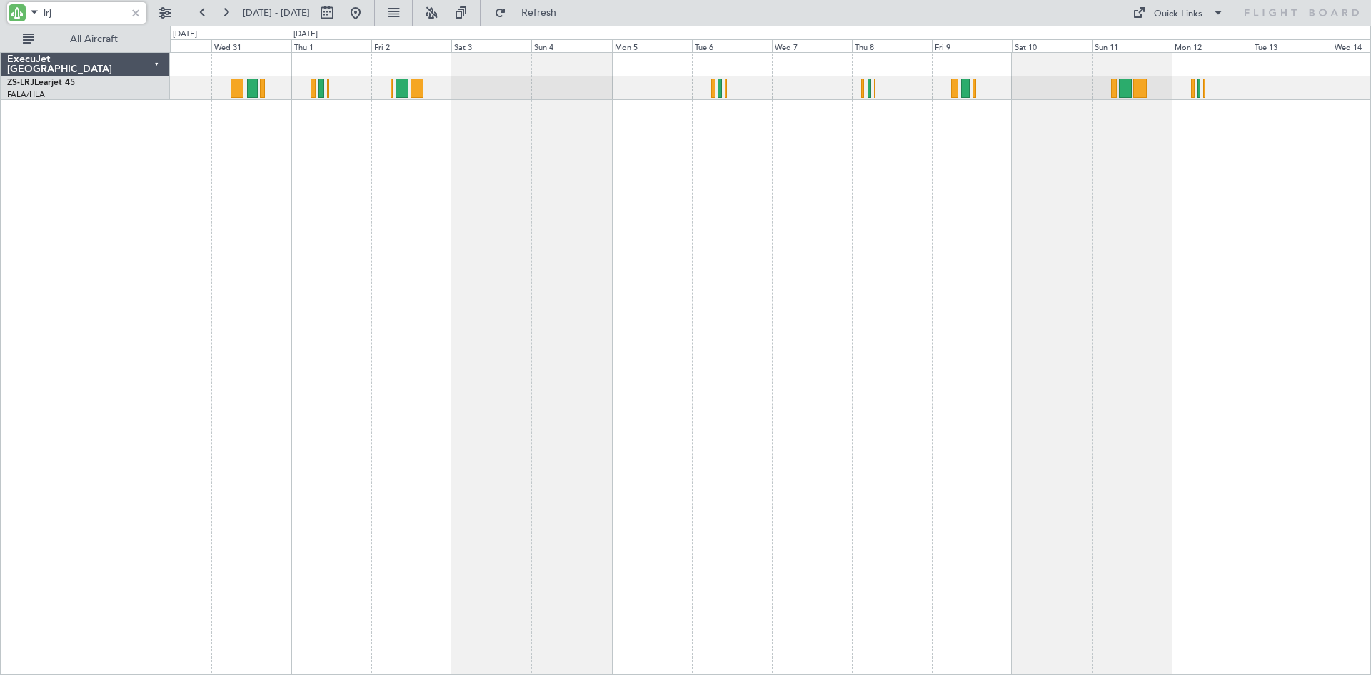
click at [93, 18] on input "lrj" at bounding box center [85, 12] width 82 height 21
type input "l"
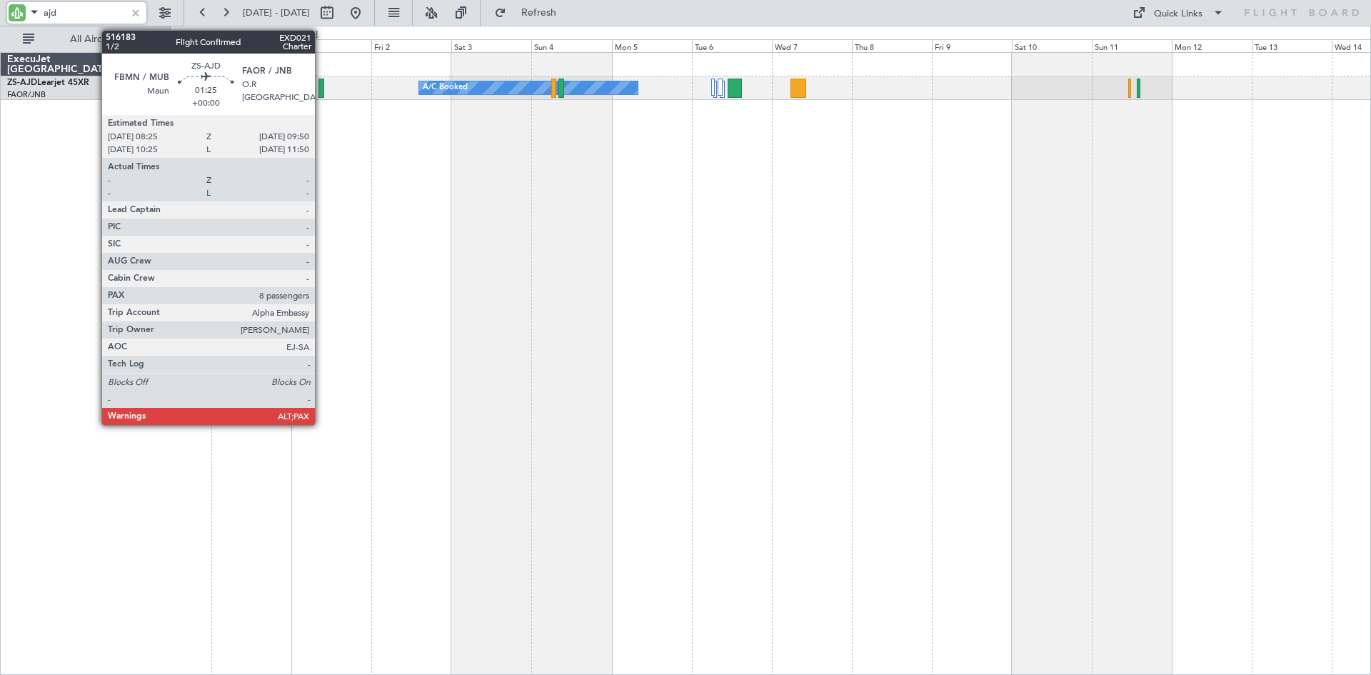
click at [321, 84] on div at bounding box center [320, 88] width 5 height 19
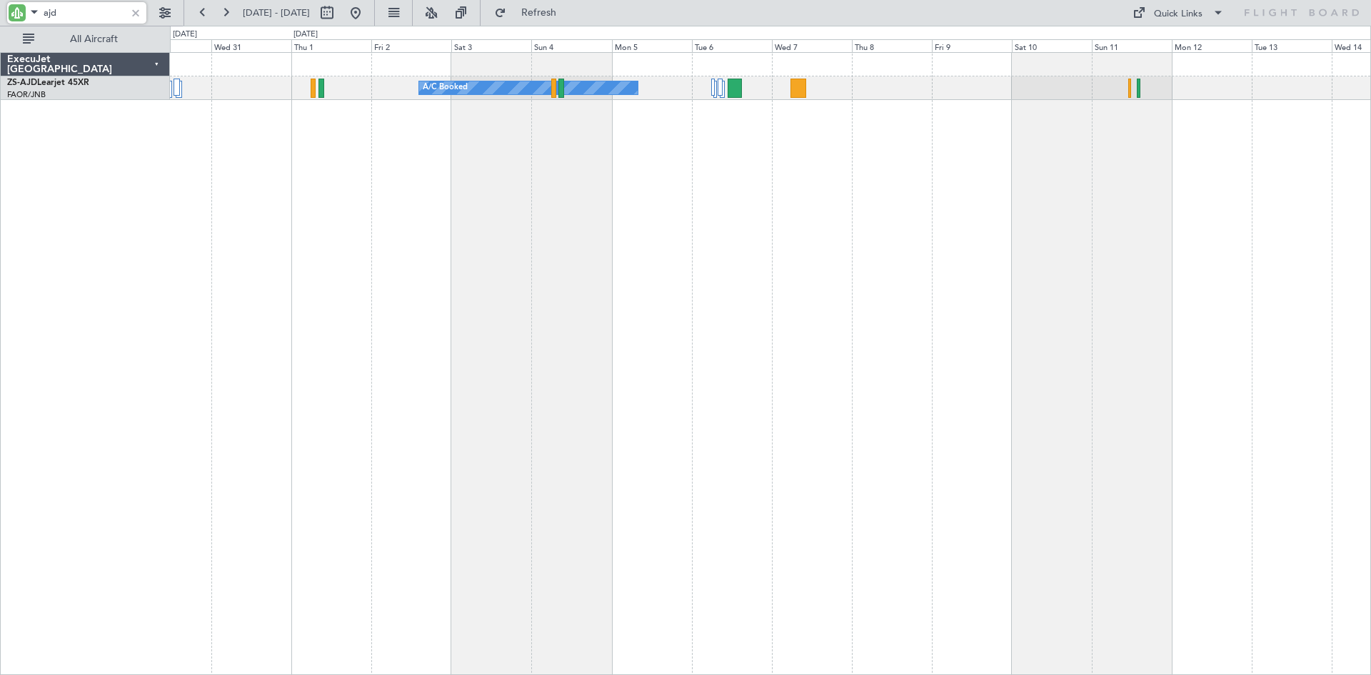
drag, startPoint x: 67, startPoint y: 15, endPoint x: 40, endPoint y: 13, distance: 27.2
click at [40, 13] on div "ajd" at bounding box center [76, 12] width 139 height 21
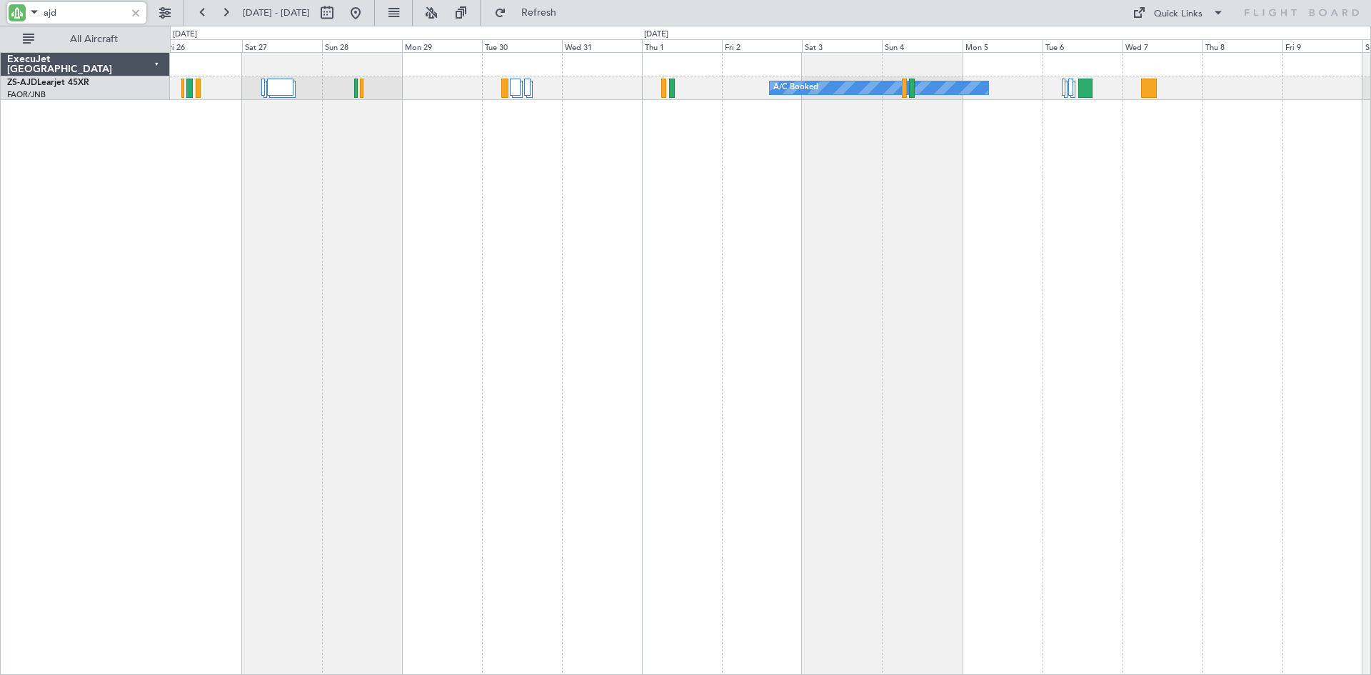
click at [708, 196] on div "A/C Booked" at bounding box center [770, 363] width 1201 height 623
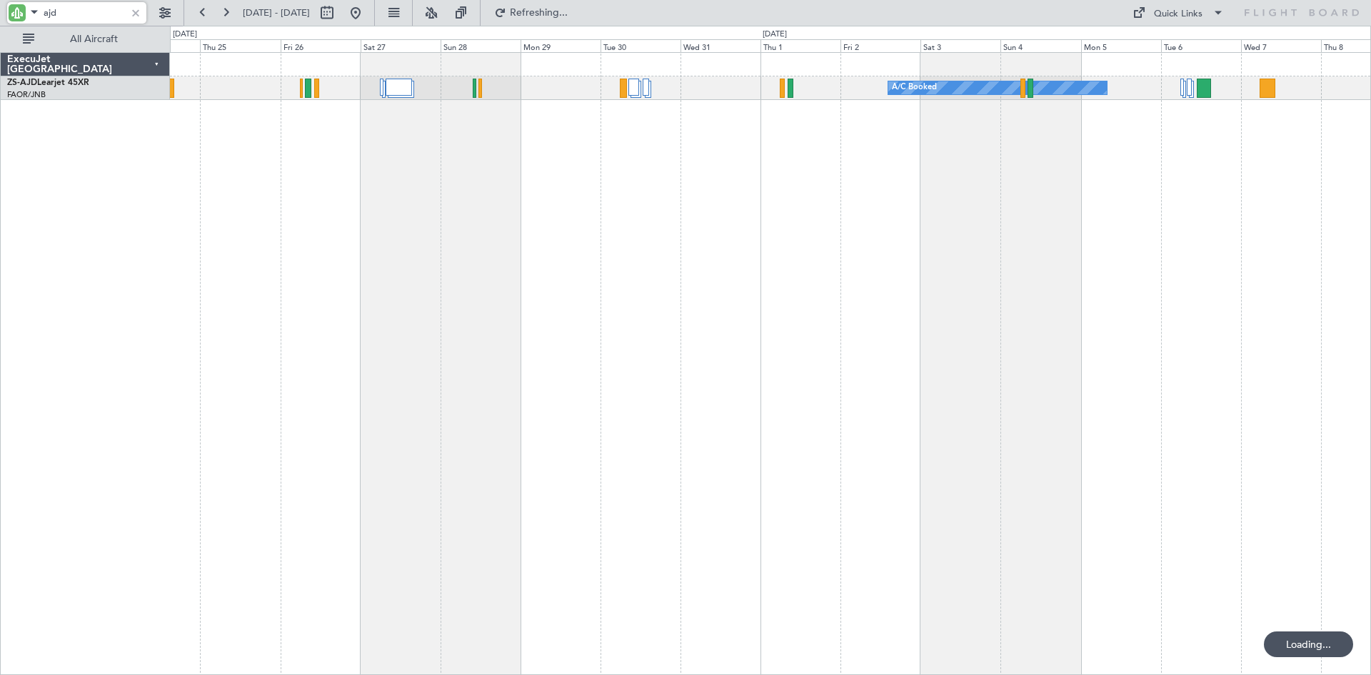
click at [516, 159] on div "A/C Booked" at bounding box center [770, 363] width 1201 height 623
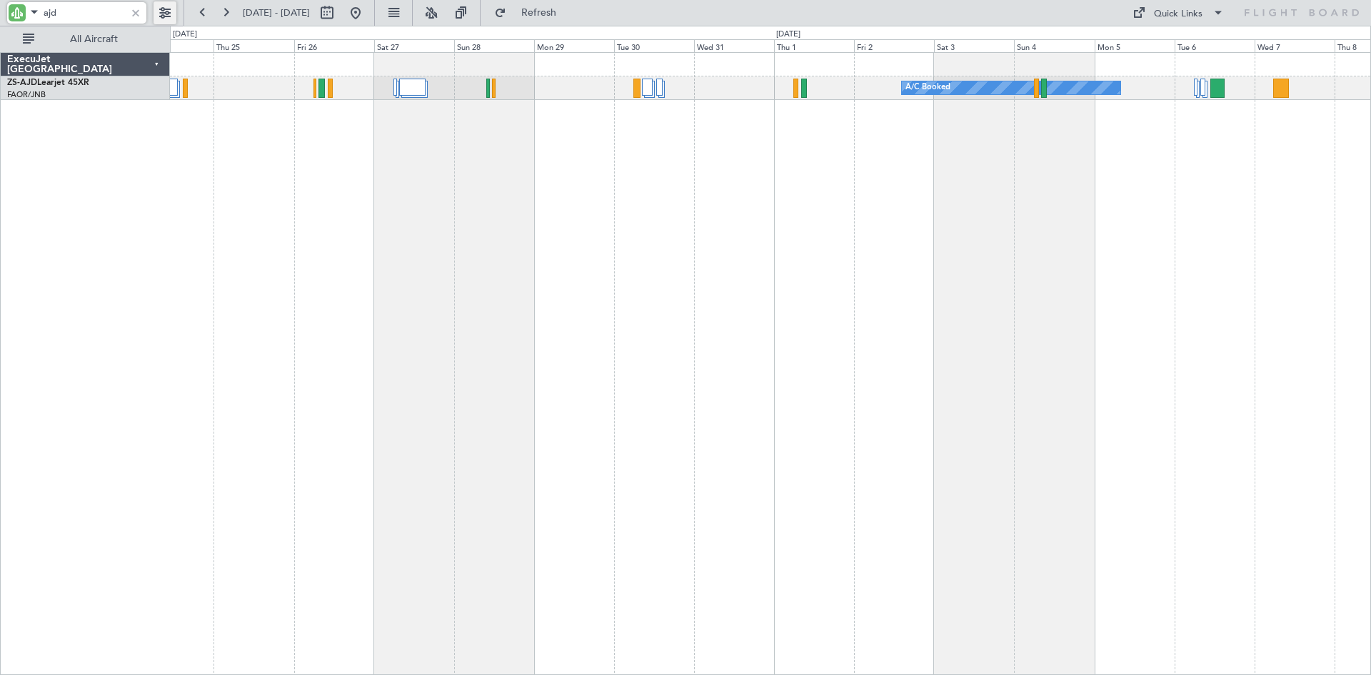
click at [169, 10] on button at bounding box center [165, 12] width 23 height 23
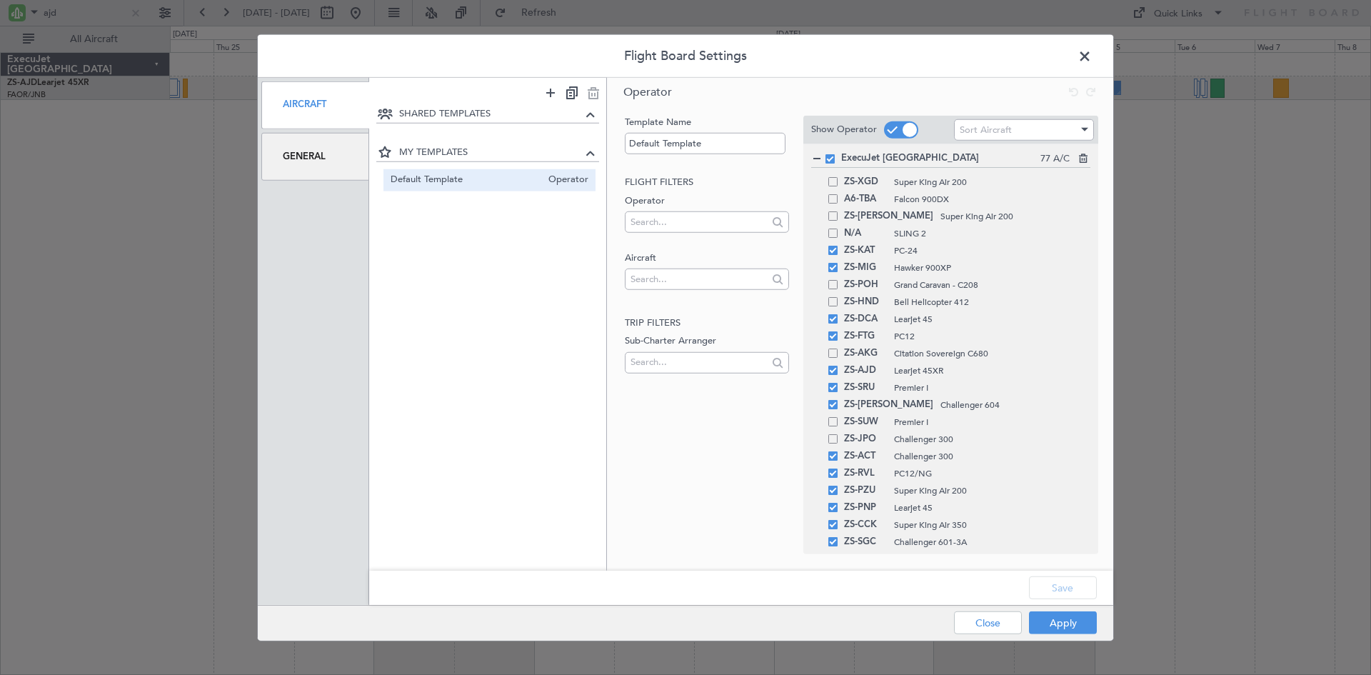
click at [302, 161] on div "General" at bounding box center [315, 157] width 108 height 48
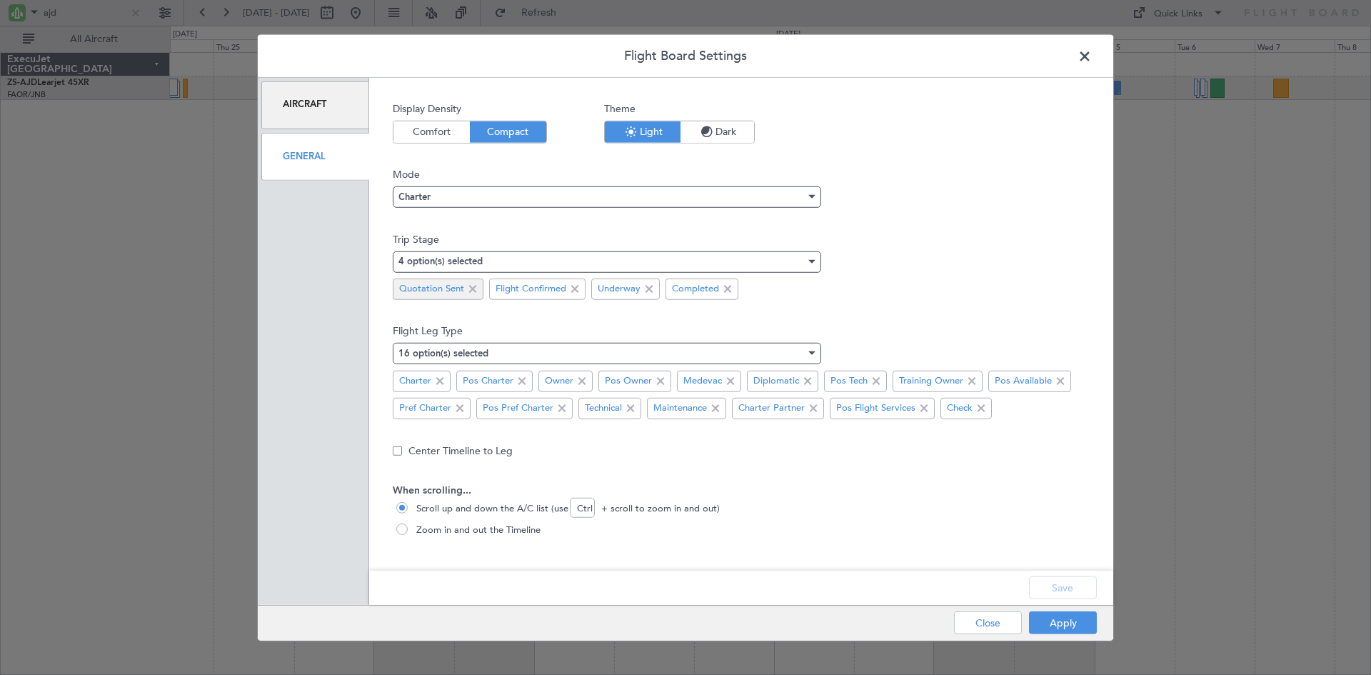
click at [472, 286] on span at bounding box center [472, 289] width 17 height 17
click at [1067, 580] on button "Save" at bounding box center [1063, 587] width 68 height 23
click at [1065, 622] on button "Apply" at bounding box center [1063, 622] width 68 height 23
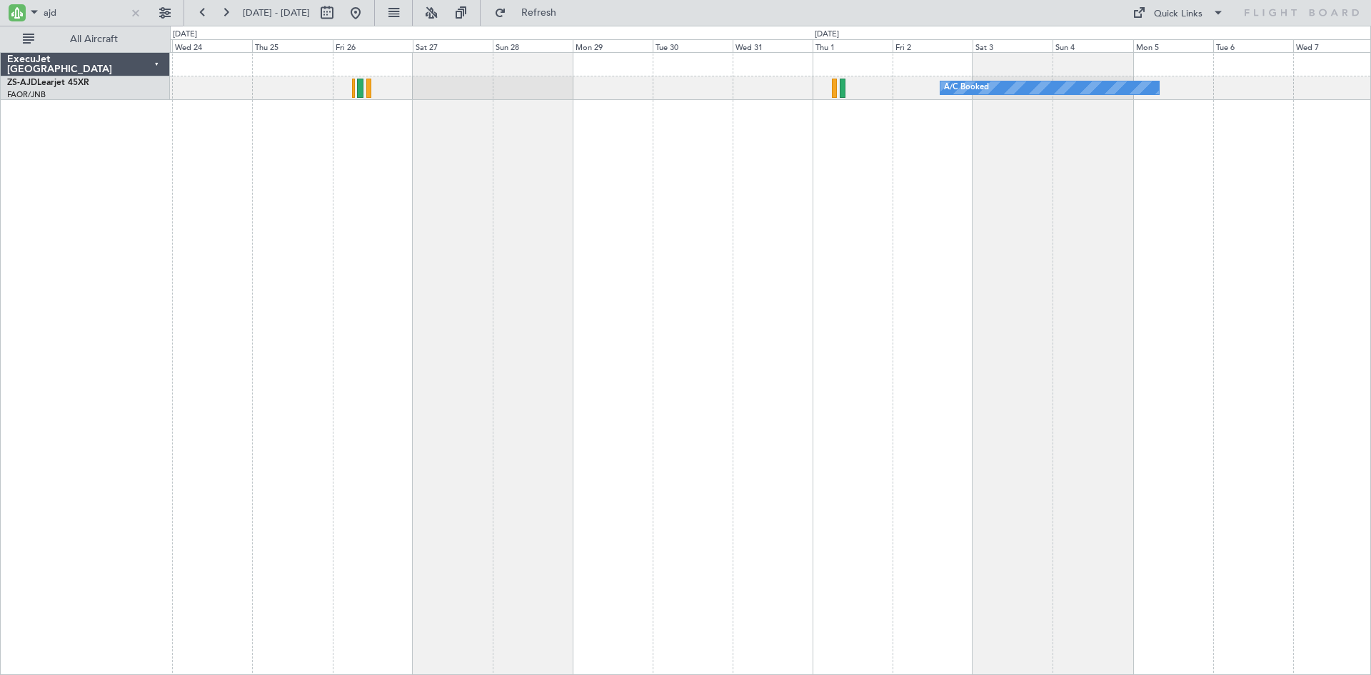
click at [686, 187] on div "A/C Booked" at bounding box center [770, 363] width 1201 height 623
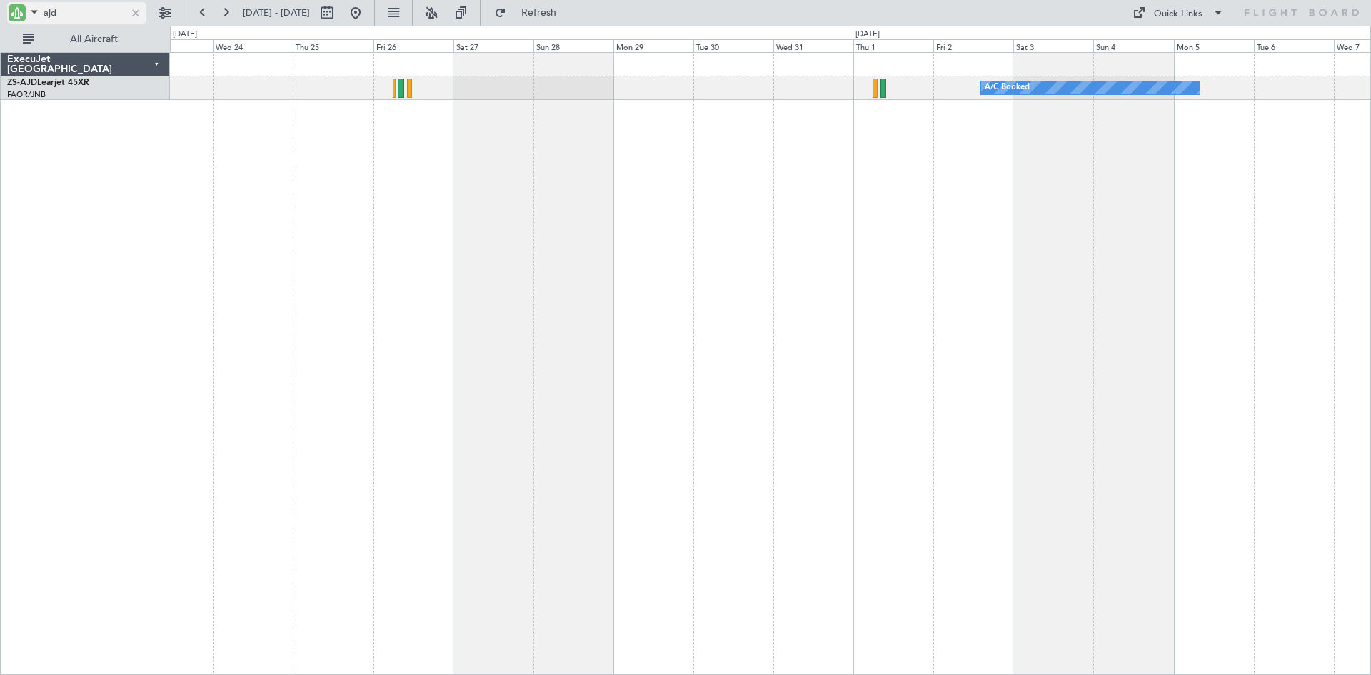
click at [78, 16] on input "ajd" at bounding box center [85, 12] width 82 height 21
type input "a"
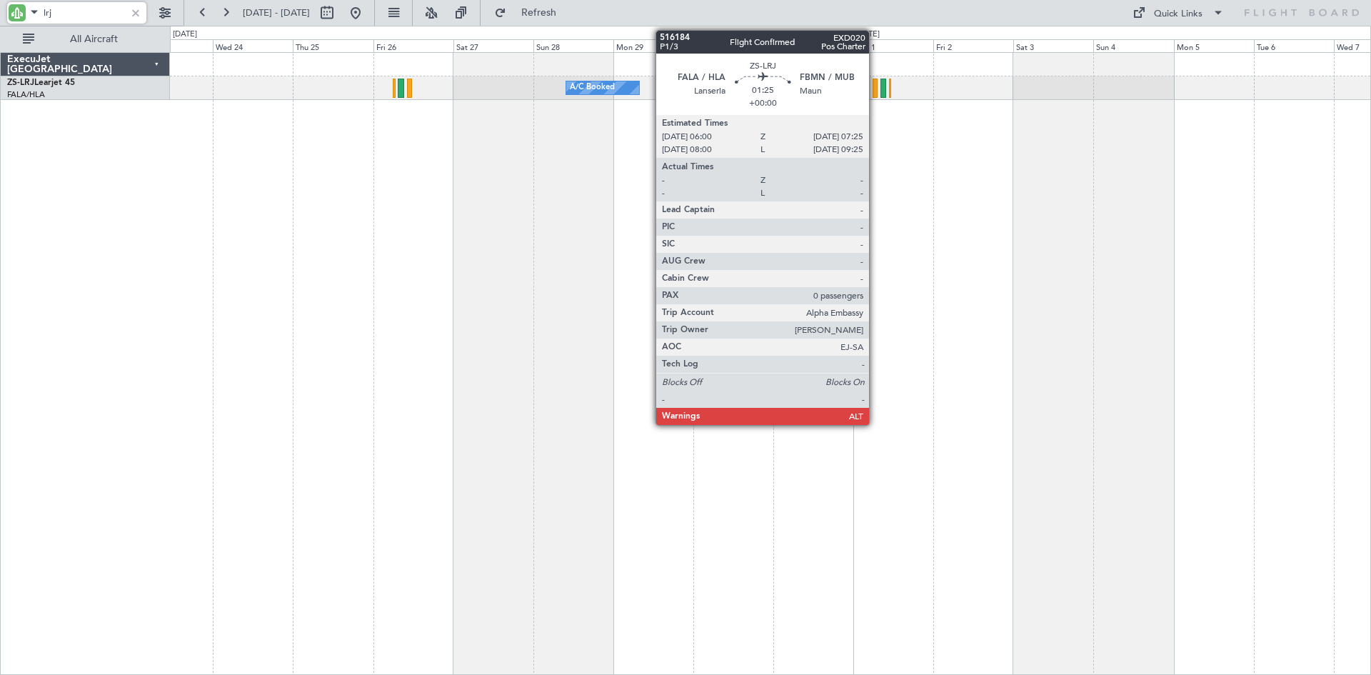
click at [875, 82] on div at bounding box center [874, 88] width 5 height 19
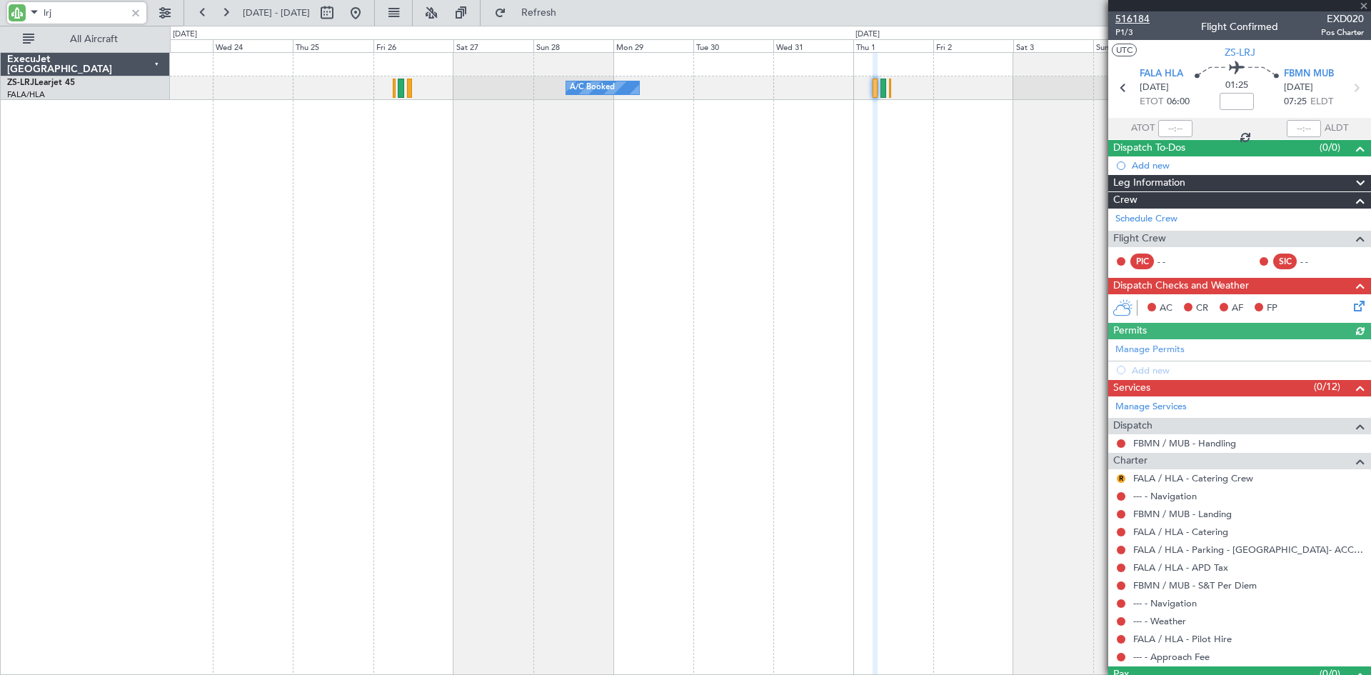
click at [1132, 18] on span "516184" at bounding box center [1132, 18] width 34 height 15
drag, startPoint x: 45, startPoint y: 9, endPoint x: 26, endPoint y: 6, distance: 19.4
click at [26, 6] on div "lrj" at bounding box center [76, 12] width 139 height 21
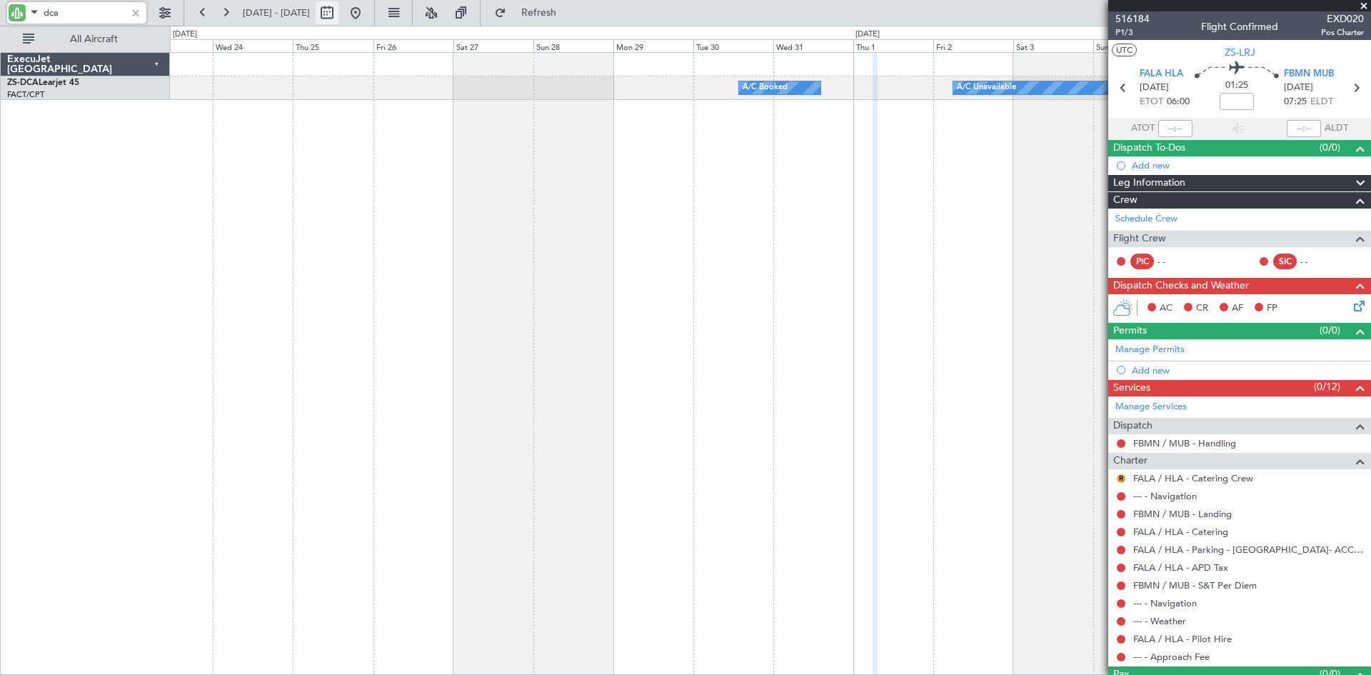
type input "dca"
click at [338, 11] on button at bounding box center [327, 12] width 23 height 23
select select "12"
select select "2025"
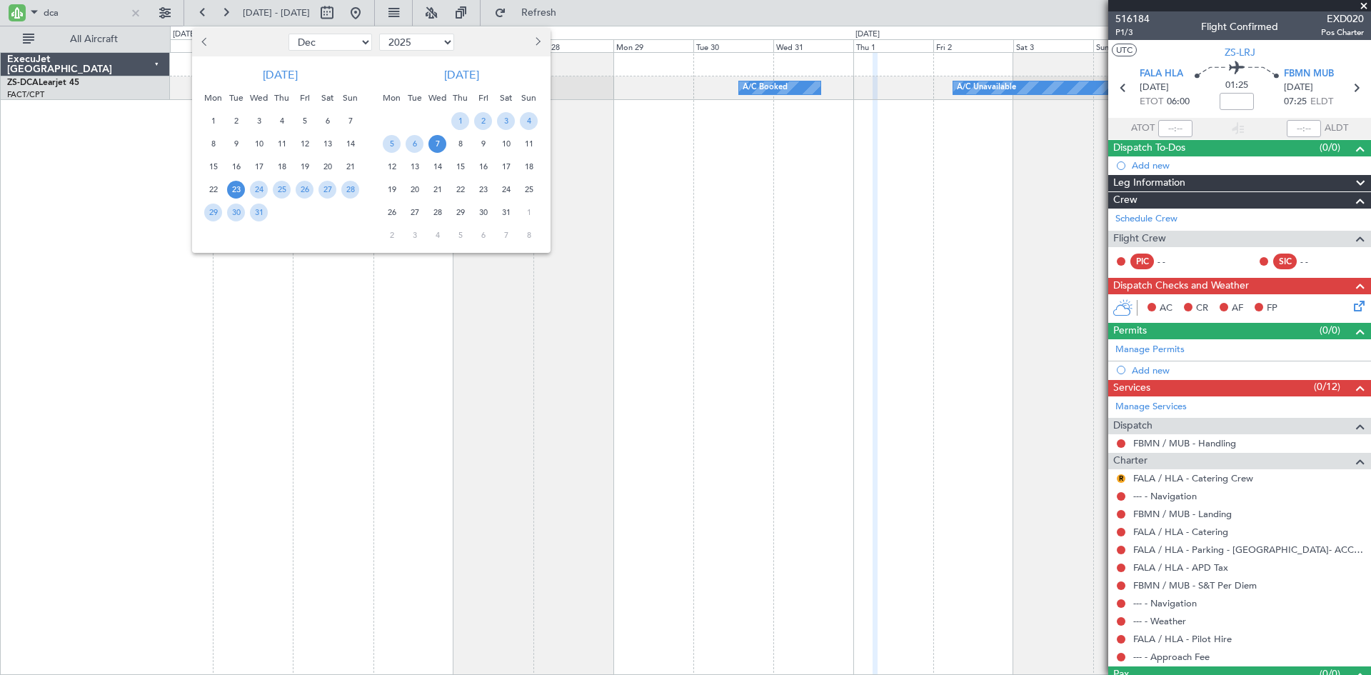
click at [206, 45] on span "Previous month" at bounding box center [205, 41] width 9 height 9
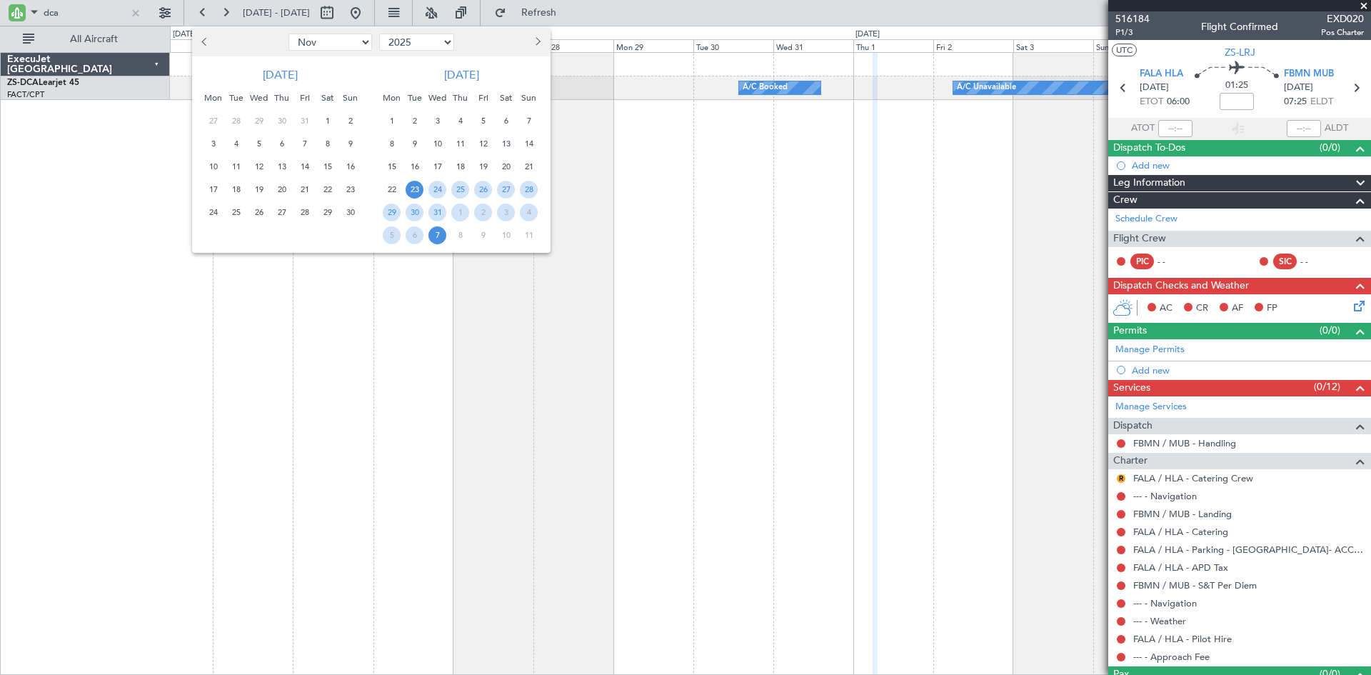
click at [206, 45] on span "Previous month" at bounding box center [205, 41] width 9 height 9
select select "10"
click at [349, 188] on span "26" at bounding box center [350, 190] width 18 height 18
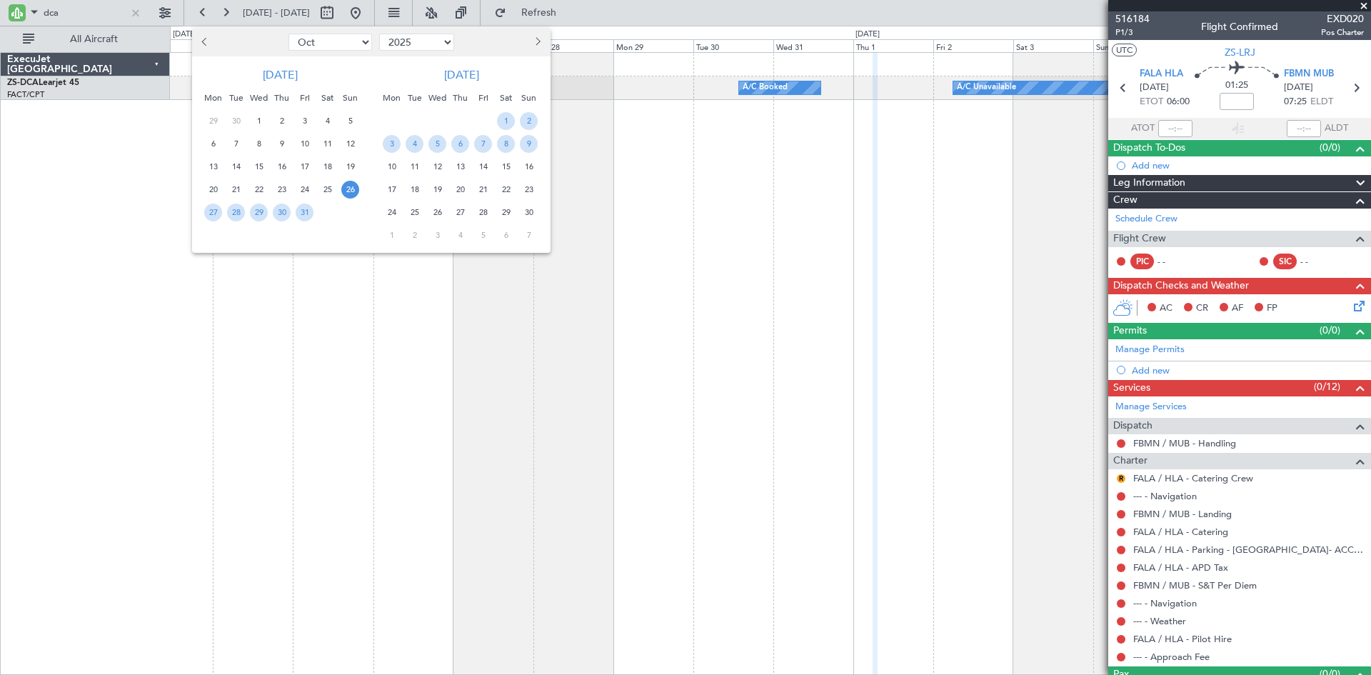
click at [349, 188] on span "26" at bounding box center [350, 190] width 18 height 18
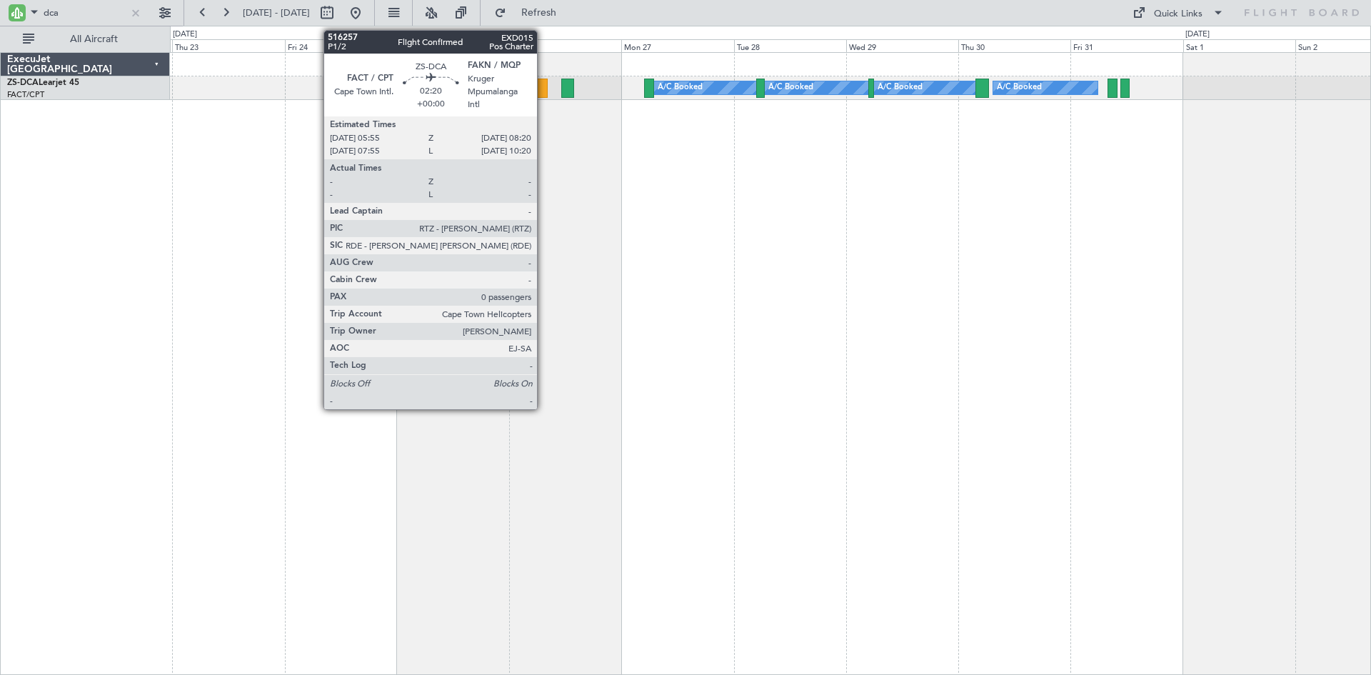
click at [543, 85] on div at bounding box center [541, 88] width 11 height 19
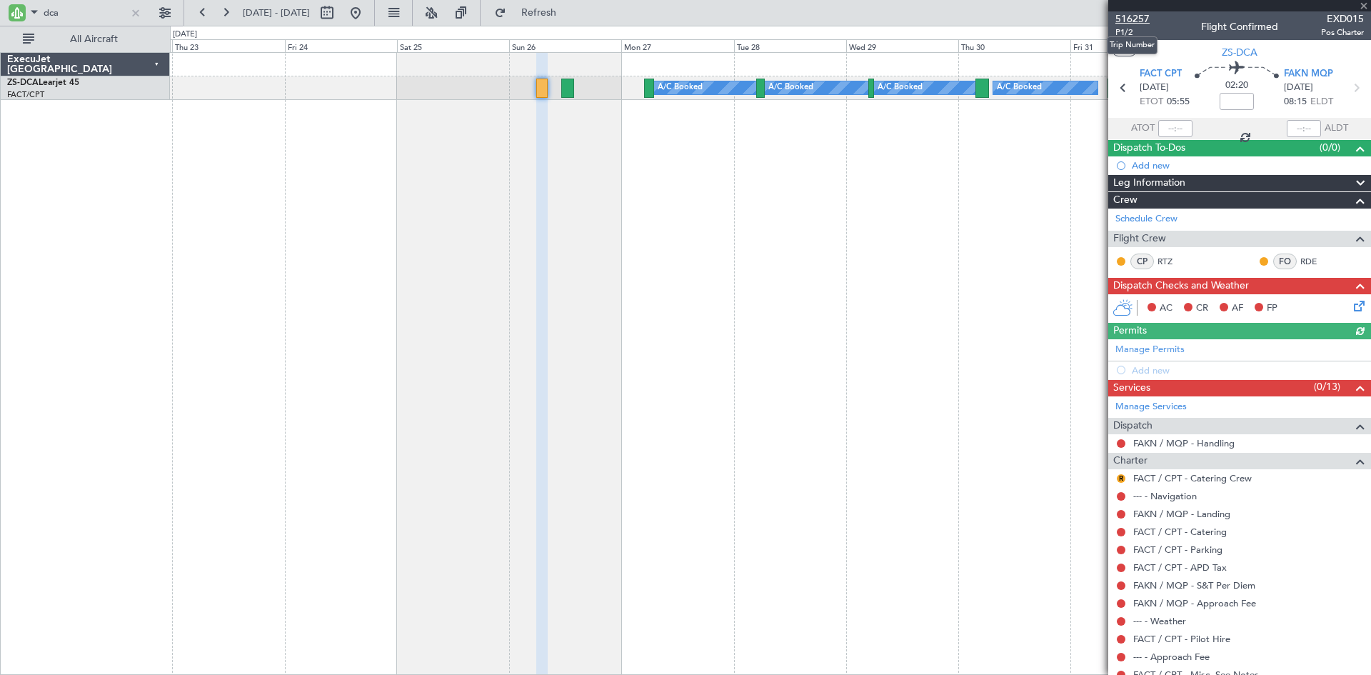
click at [1127, 17] on span "516257" at bounding box center [1132, 18] width 34 height 15
click at [74, 16] on input "dca" at bounding box center [85, 12] width 82 height 21
type input "d"
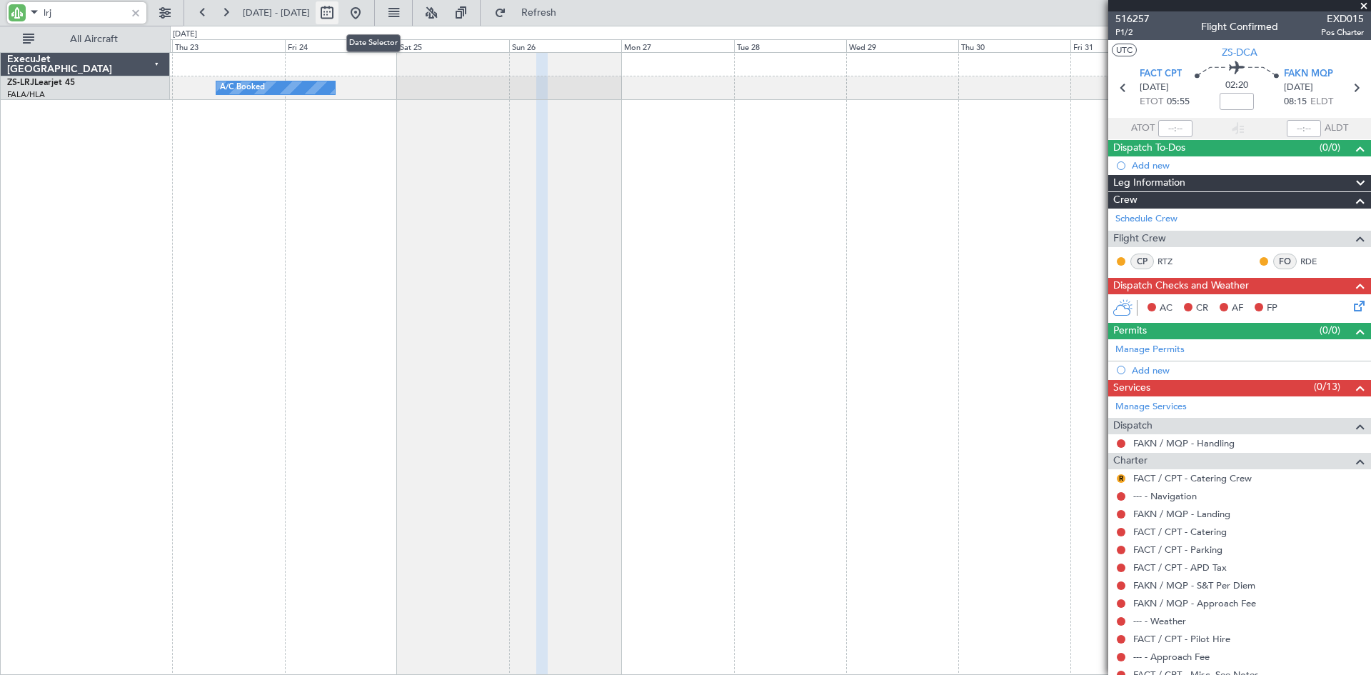
type input "lrj"
click at [338, 9] on button at bounding box center [327, 12] width 23 height 23
select select "10"
select select "2025"
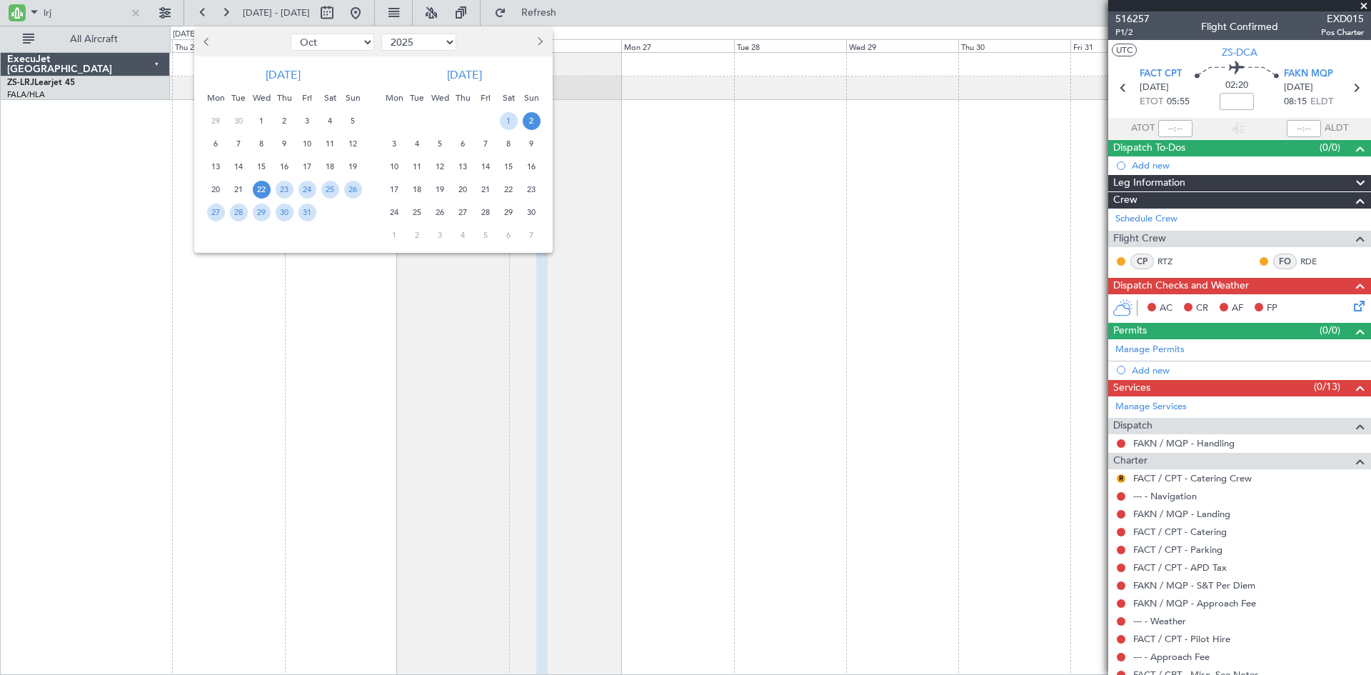
click at [541, 39] on button "Next month" at bounding box center [539, 42] width 16 height 23
click at [389, 188] on span "22" at bounding box center [395, 190] width 18 height 18
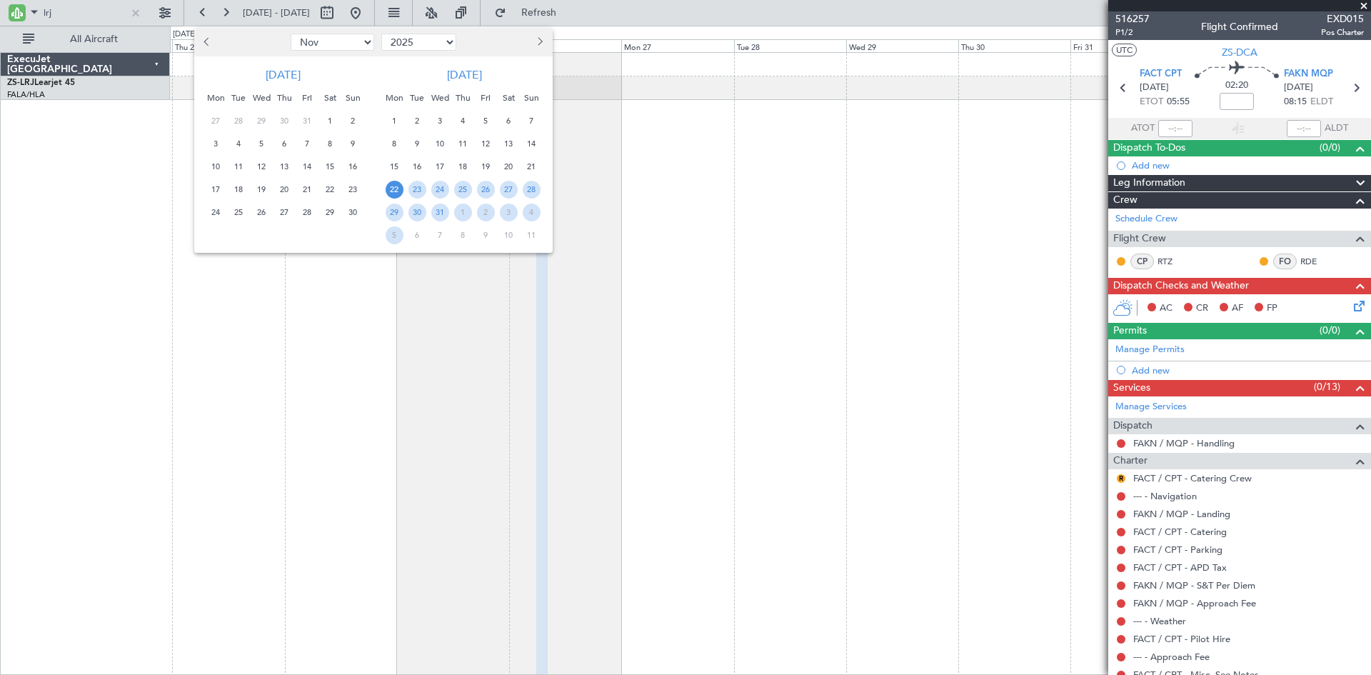
click at [389, 188] on span "22" at bounding box center [395, 190] width 18 height 18
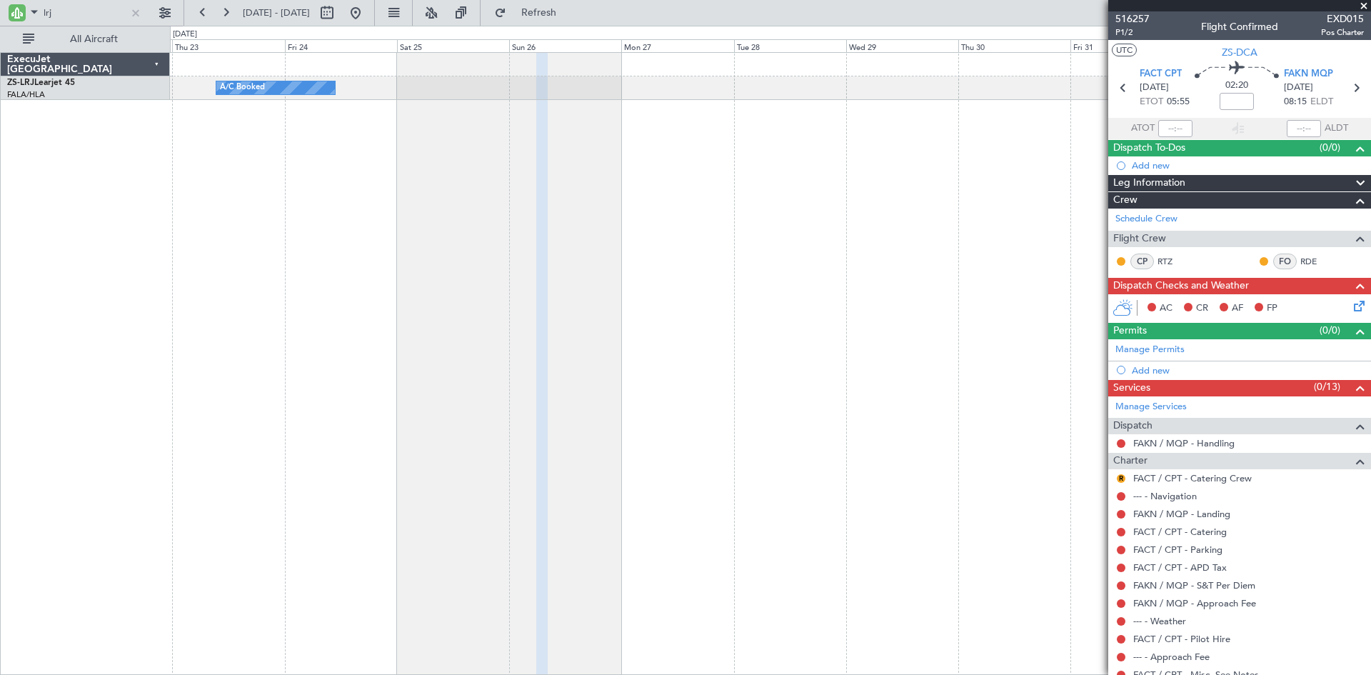
select select "12"
